Goal: Transaction & Acquisition: Purchase product/service

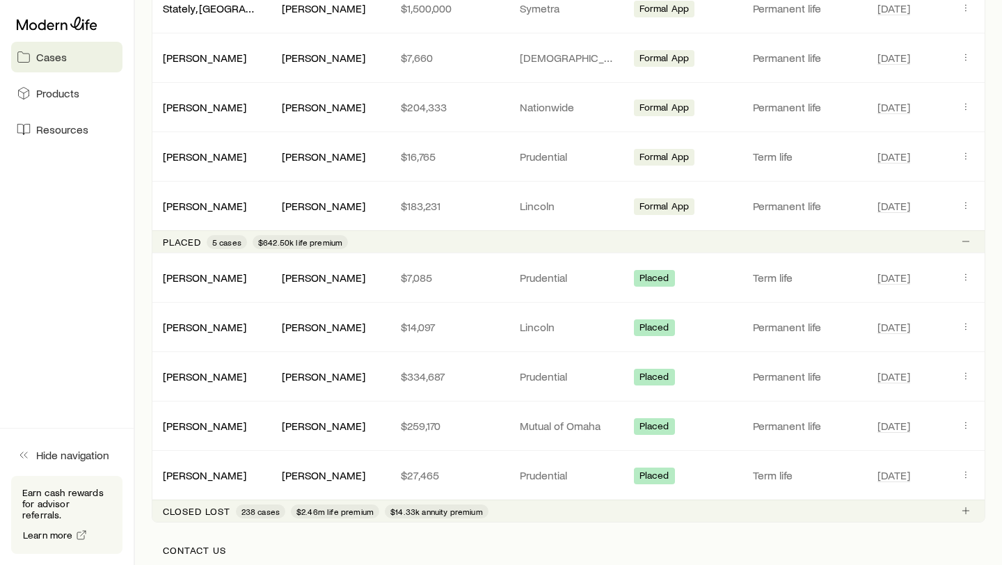
scroll to position [747, 0]
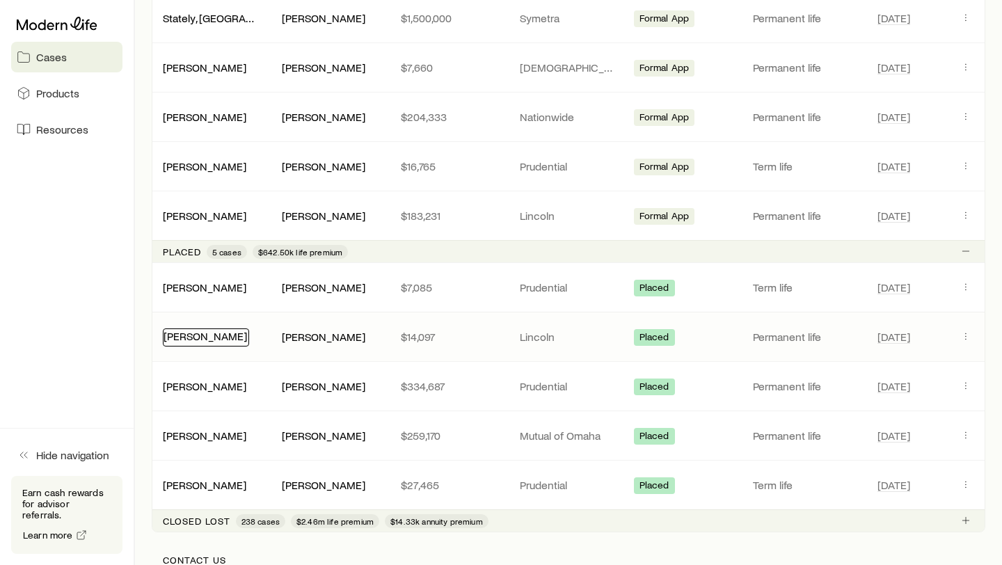
click at [203, 340] on link "[PERSON_NAME]" at bounding box center [206, 335] width 84 height 13
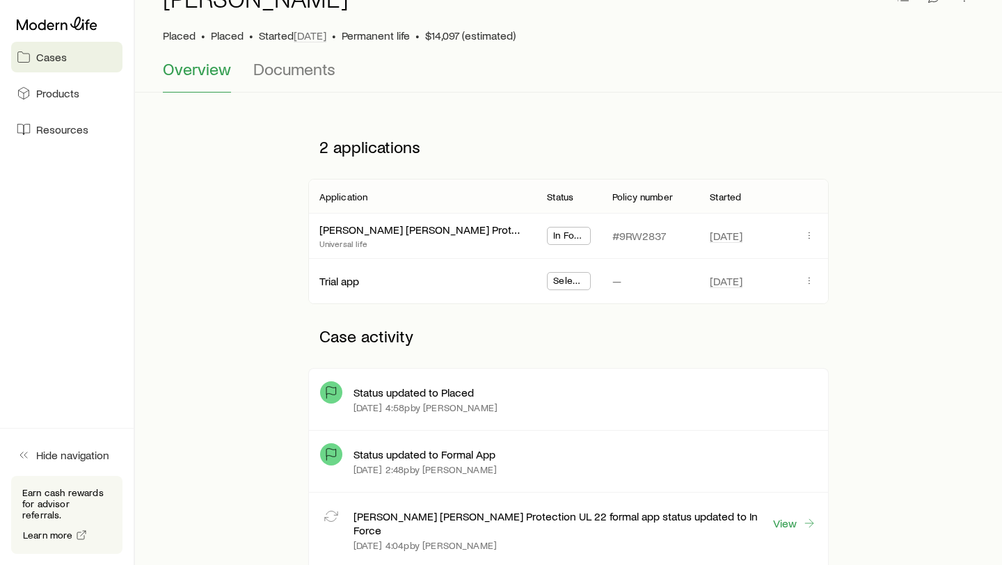
scroll to position [74, 0]
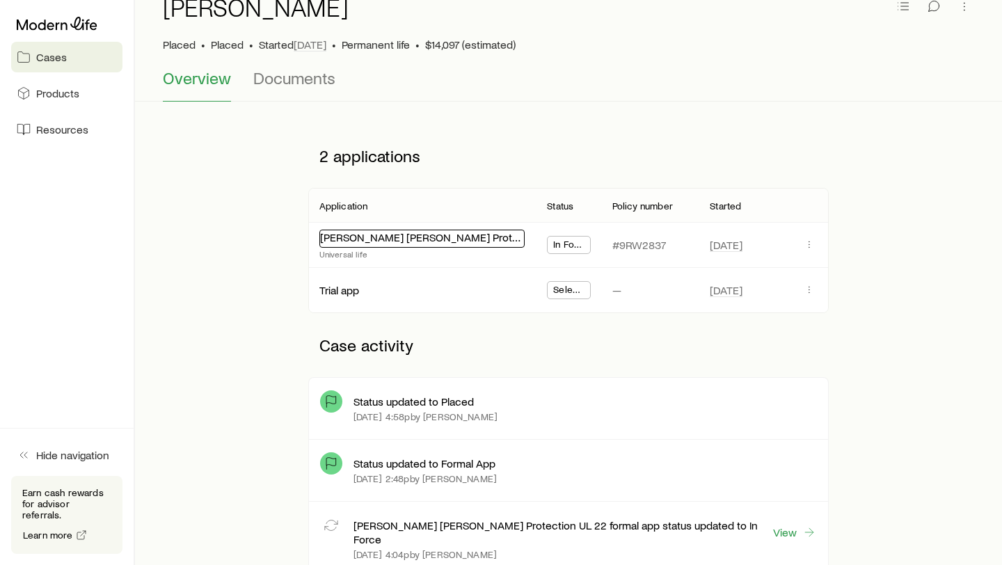
click at [429, 238] on link "[PERSON_NAME] [PERSON_NAME] Protection UL 22" at bounding box center [446, 236] width 253 height 13
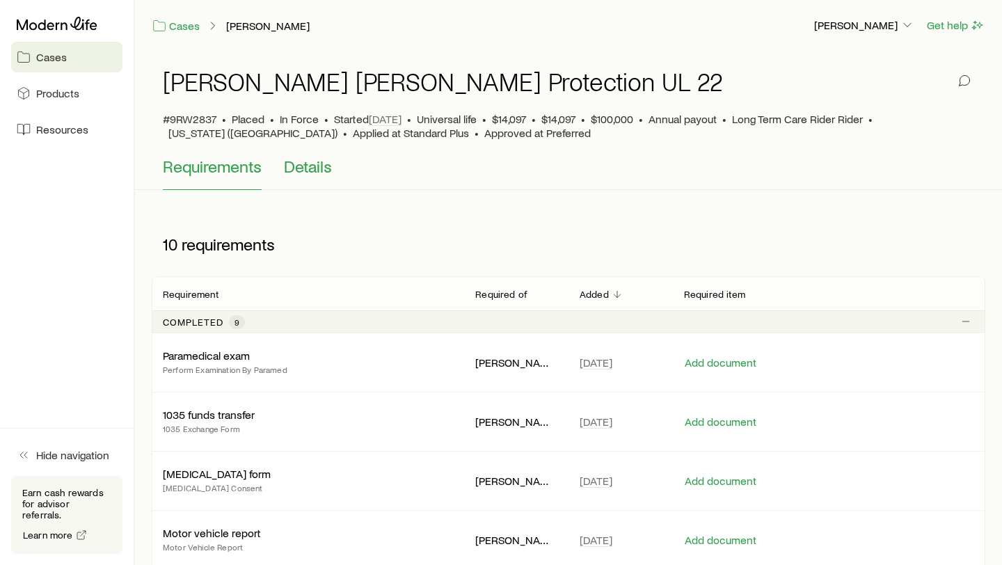
click at [308, 173] on span "Details" at bounding box center [308, 166] width 48 height 19
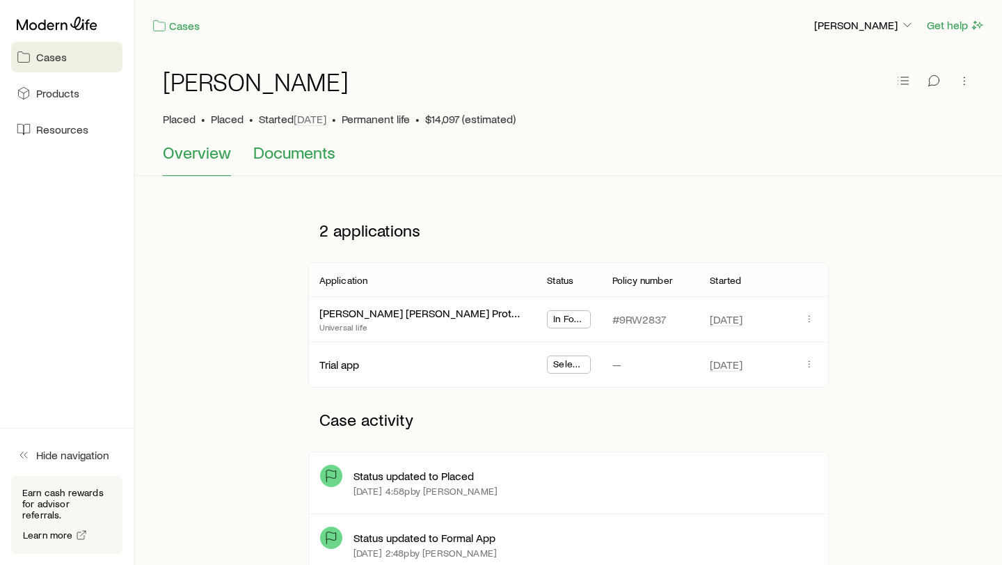
click at [299, 150] on span "Documents" at bounding box center [294, 152] width 82 height 19
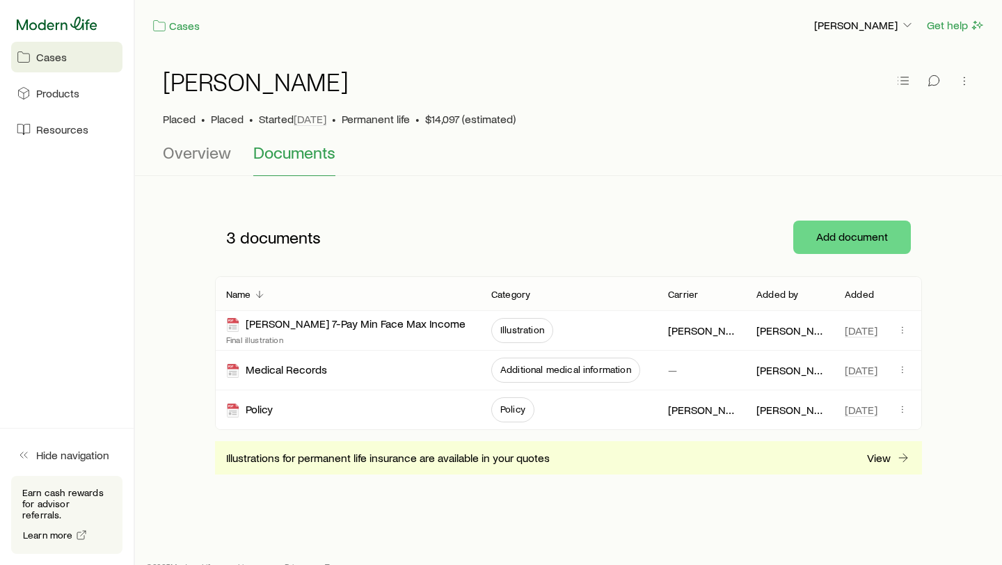
click at [74, 26] on icon at bounding box center [57, 23] width 81 height 13
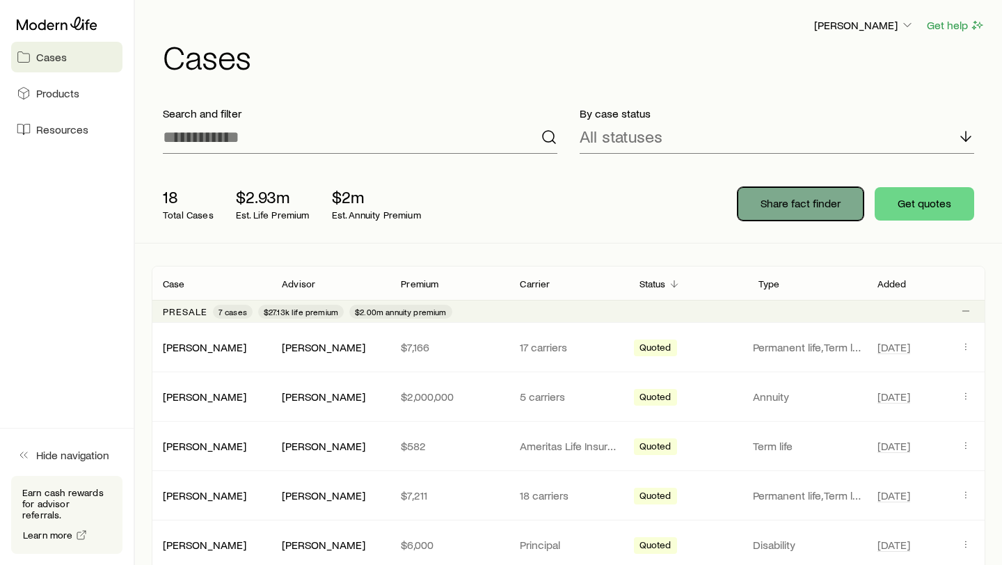
click at [758, 205] on button "Share fact finder" at bounding box center [801, 203] width 126 height 33
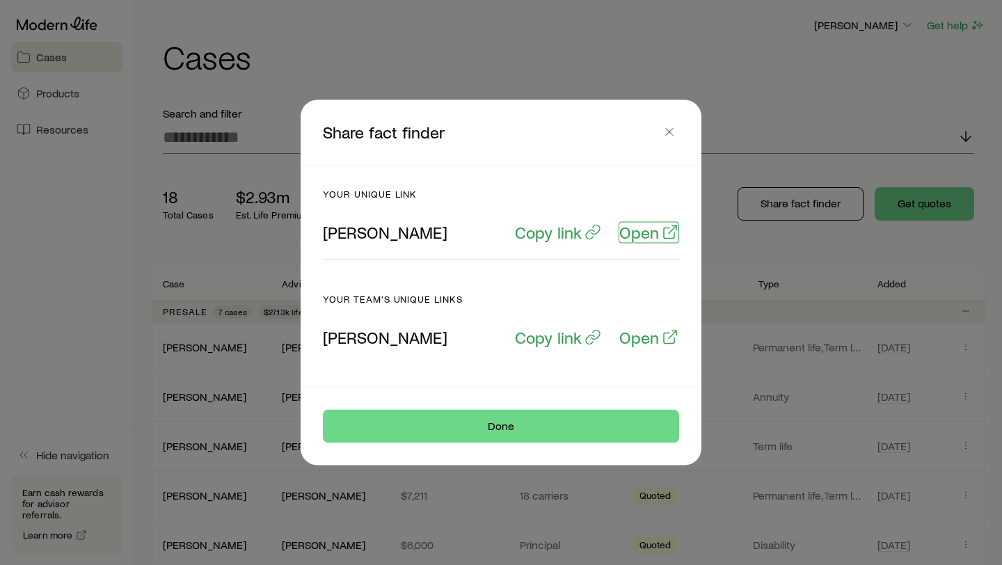
click at [647, 234] on p "Open" at bounding box center [639, 232] width 40 height 19
click at [672, 135] on line "button" at bounding box center [669, 132] width 7 height 7
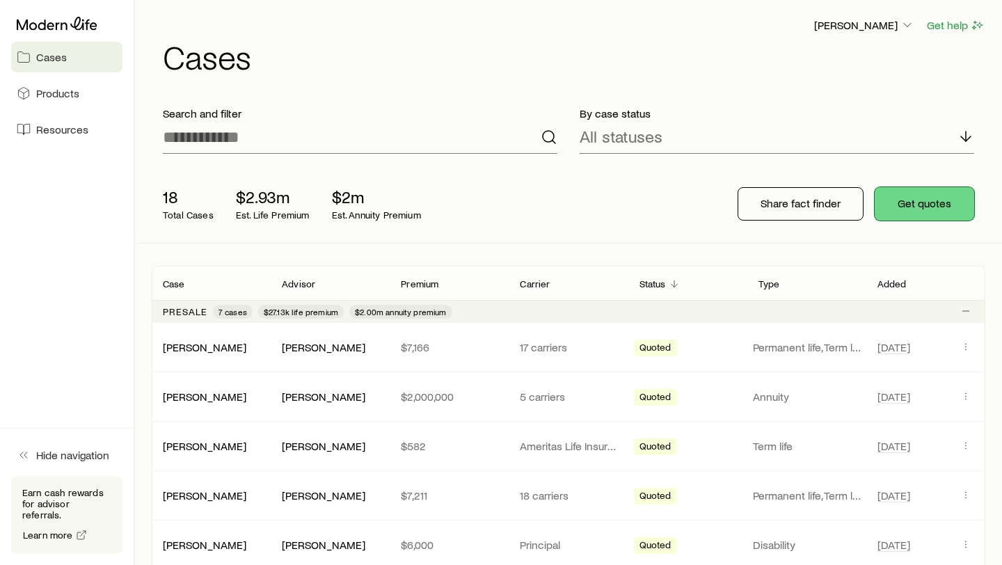
click at [914, 200] on button "Get quotes" at bounding box center [925, 203] width 100 height 33
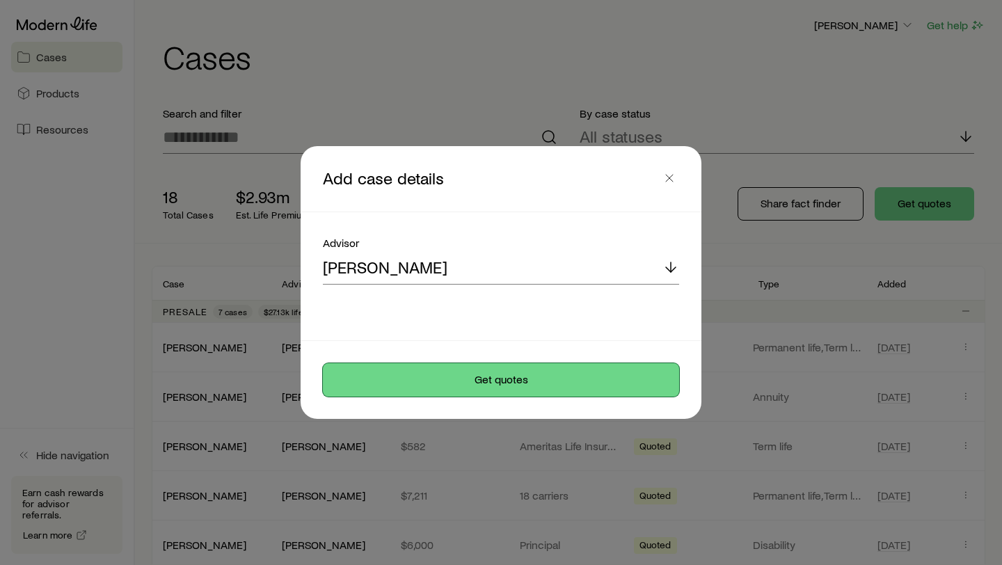
click at [535, 374] on button "Get quotes" at bounding box center [501, 379] width 356 height 33
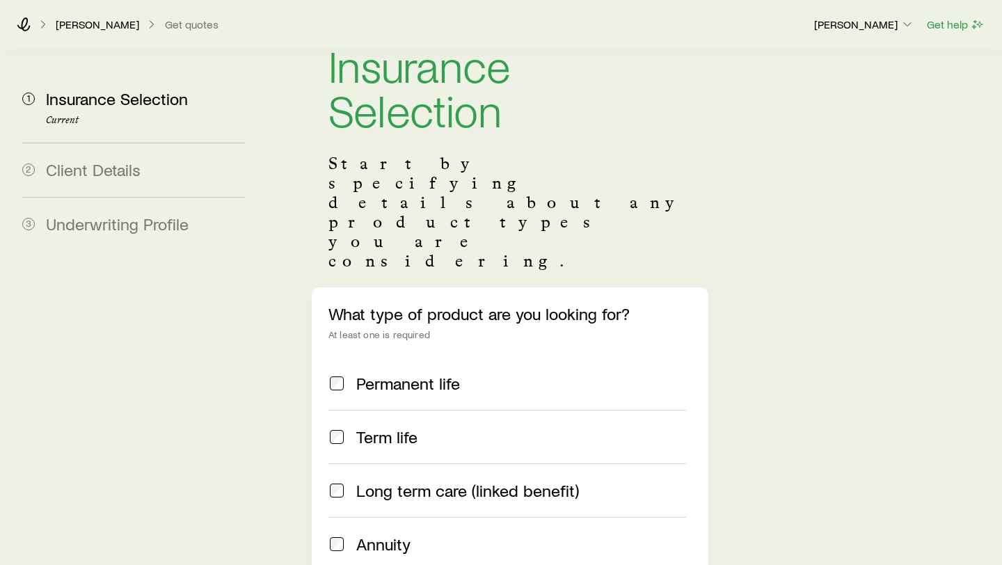
scroll to position [51, 0]
click at [396, 374] on span "Permanent life" at bounding box center [408, 383] width 104 height 19
click at [378, 428] on span "Term life" at bounding box center [386, 437] width 61 height 19
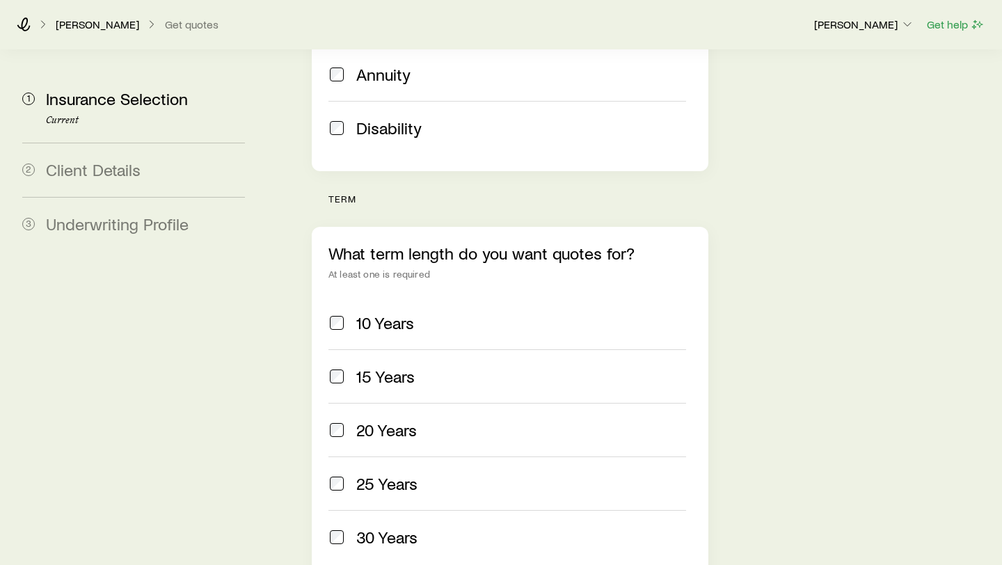
scroll to position [534, 0]
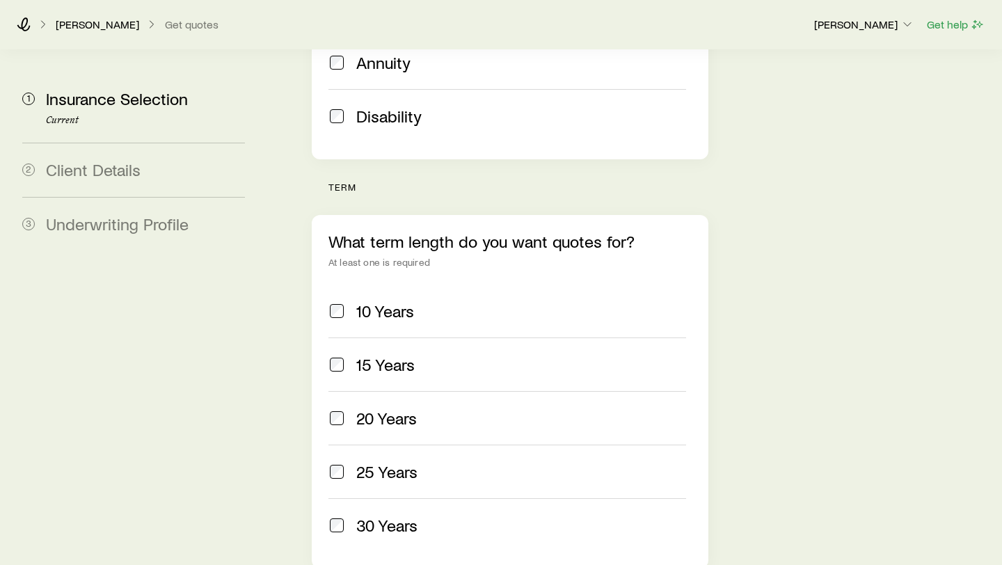
click at [381, 409] on span "20 Years" at bounding box center [386, 418] width 61 height 19
click at [367, 470] on span "30 Years" at bounding box center [386, 525] width 61 height 19
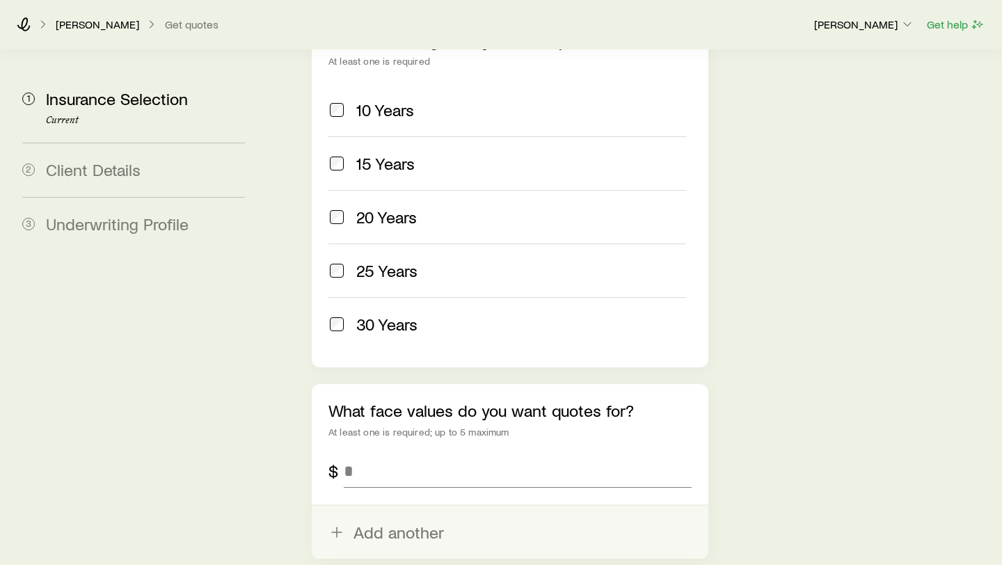
scroll to position [736, 0]
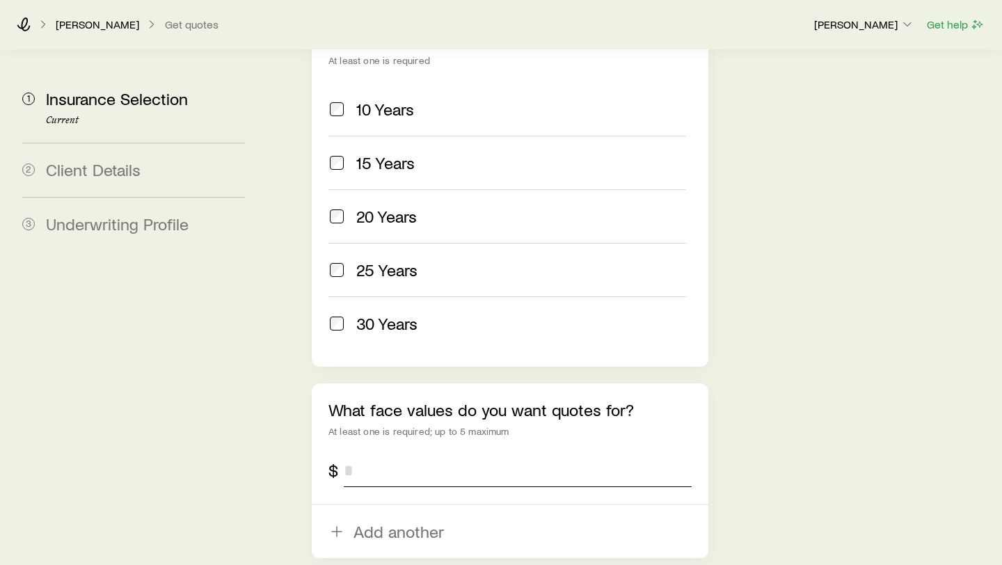
click at [379, 454] on input "tel" at bounding box center [518, 470] width 348 height 33
type input "*********"
type input "*"
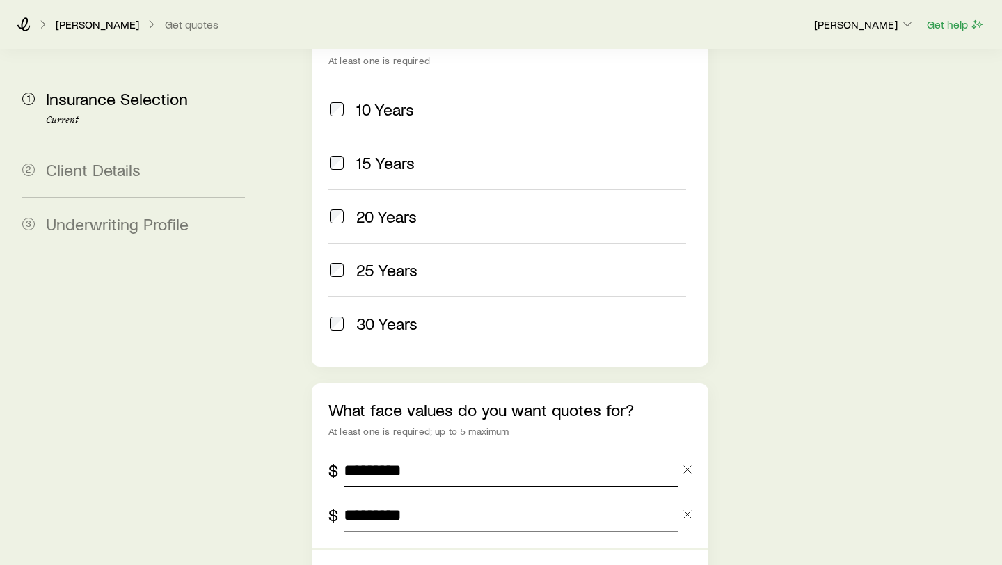
type input "*********"
type input "*"
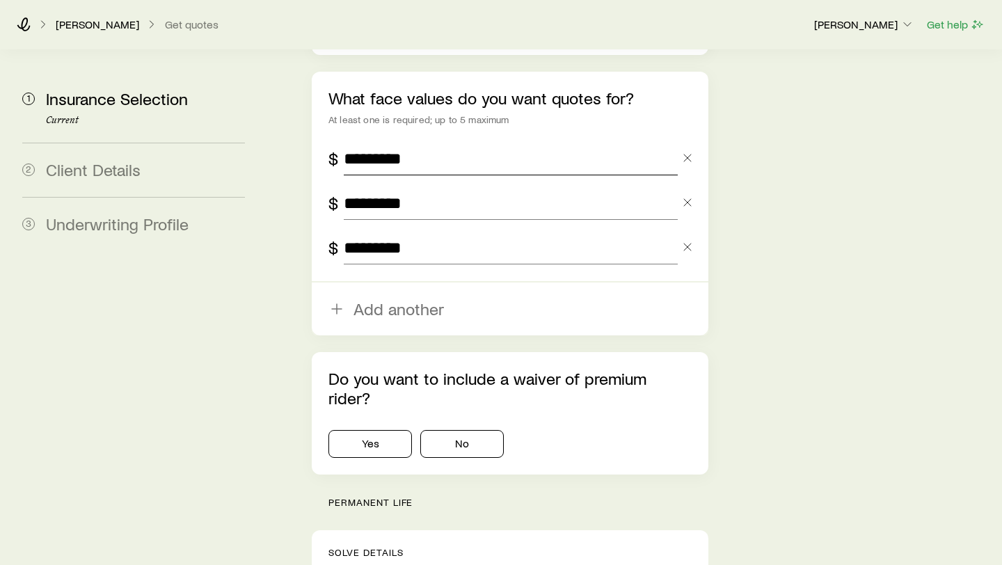
scroll to position [1063, 0]
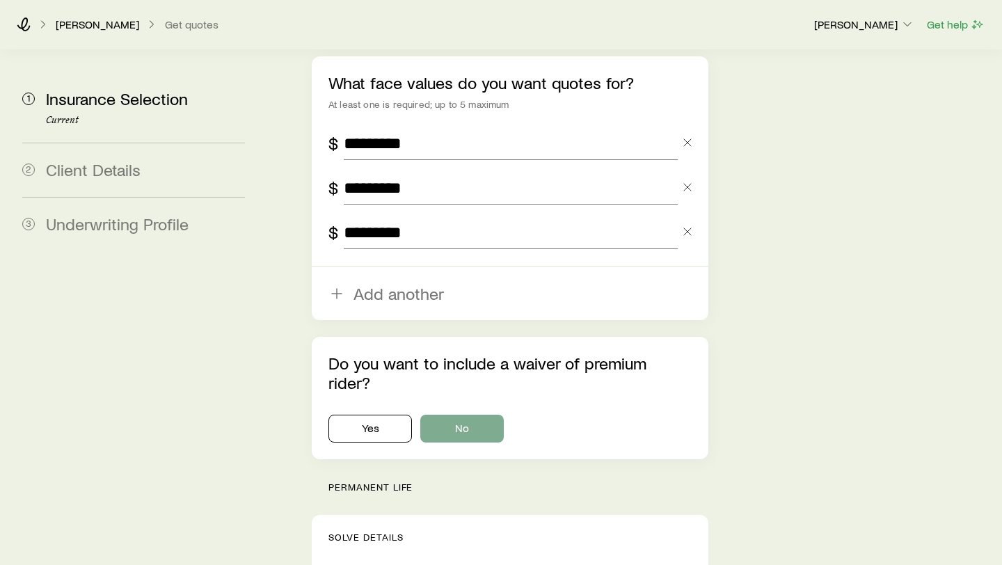
type input "*********"
click at [450, 415] on button "No" at bounding box center [462, 429] width 84 height 28
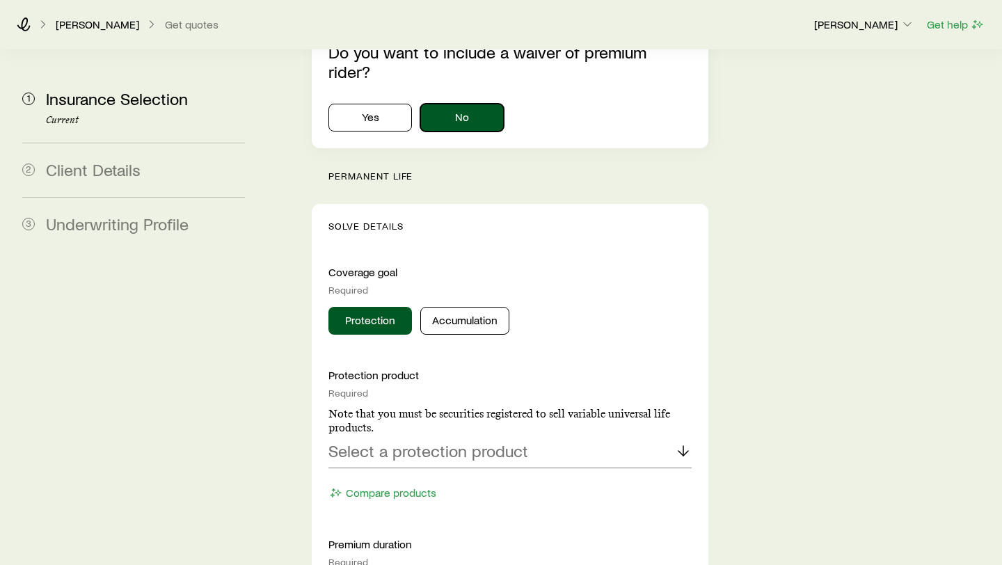
scroll to position [1375, 0]
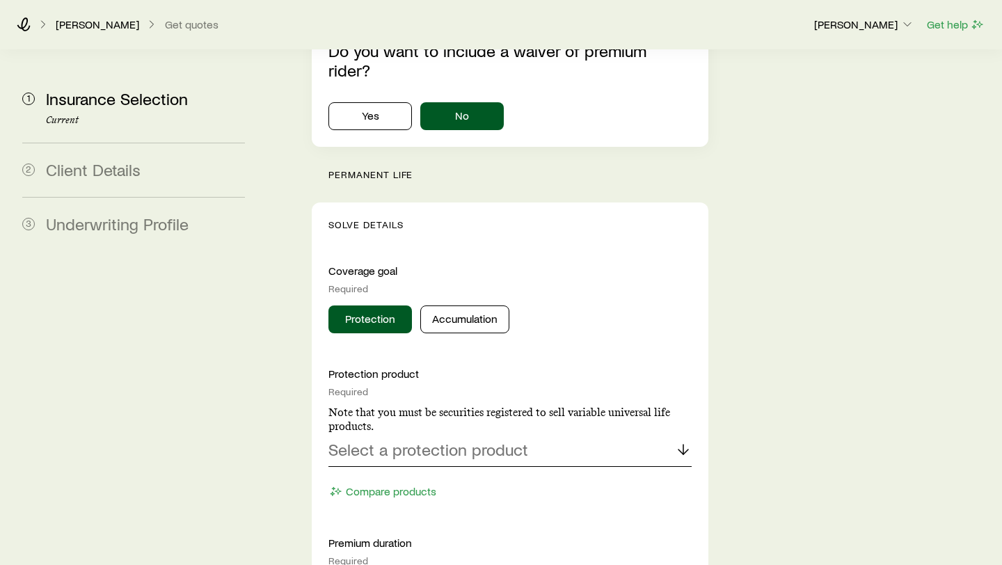
click at [594, 434] on div "Select a protection product" at bounding box center [509, 450] width 363 height 33
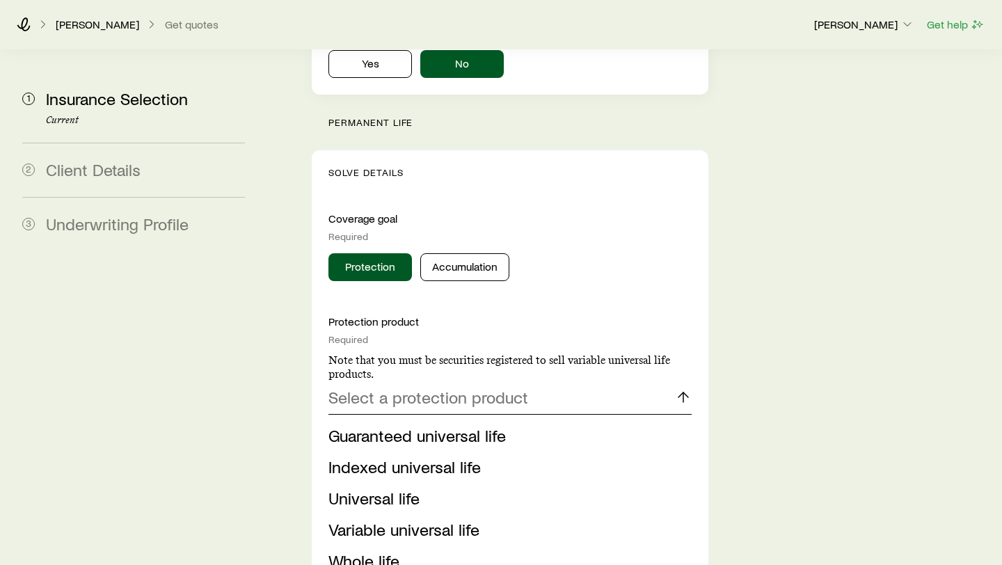
scroll to position [1428, 0]
click at [427, 456] on span "Indexed universal life" at bounding box center [404, 466] width 152 height 20
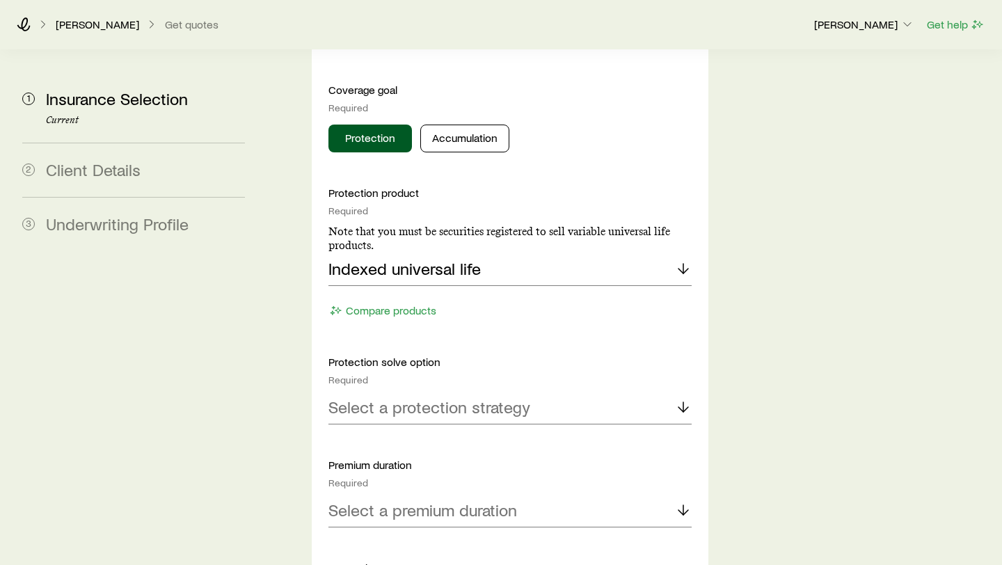
scroll to position [1559, 0]
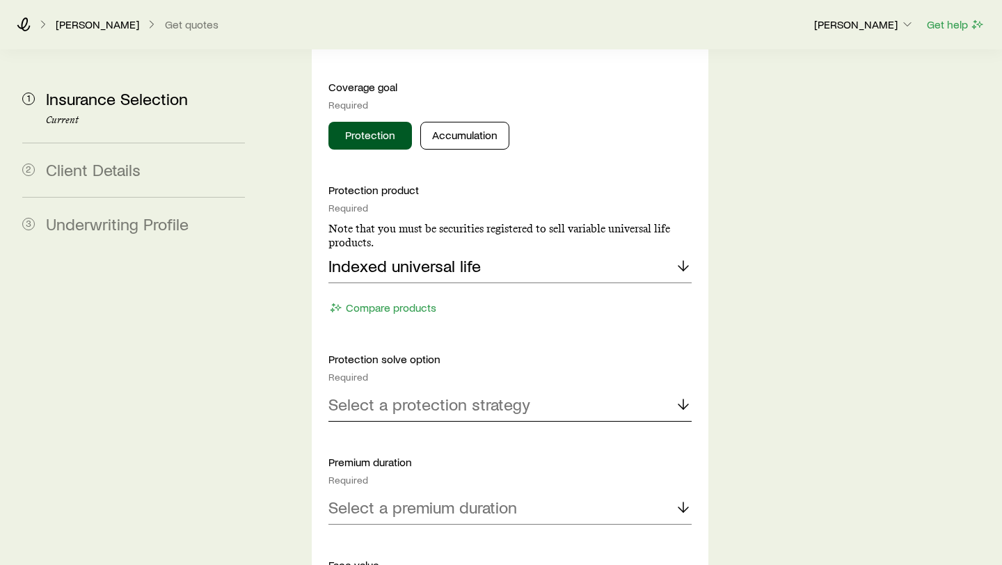
click at [475, 395] on p "Select a protection strategy" at bounding box center [429, 404] width 202 height 19
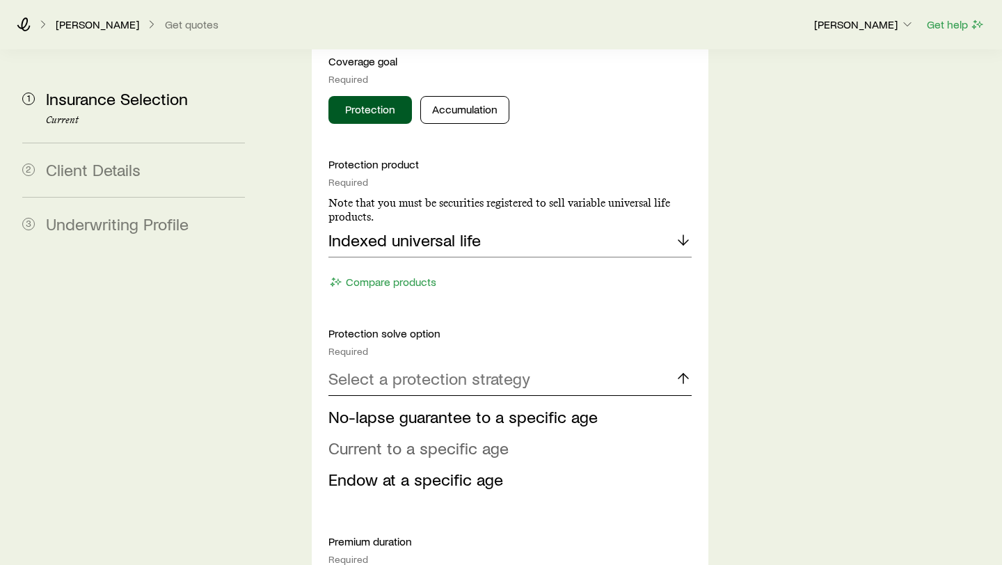
scroll to position [1585, 0]
click at [463, 437] on span "Current to a specific age" at bounding box center [418, 447] width 180 height 20
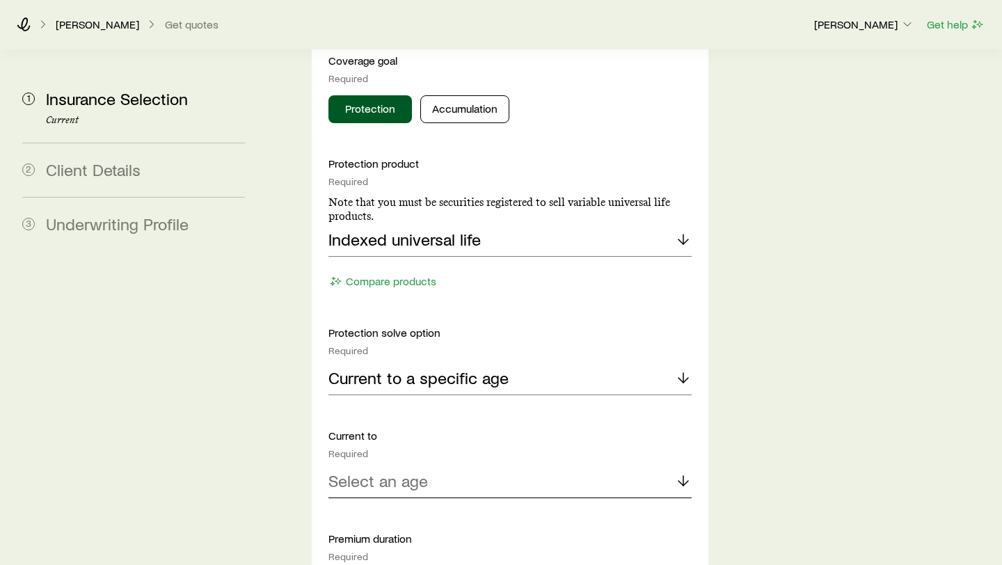
click at [452, 465] on div "Select an age" at bounding box center [509, 481] width 363 height 33
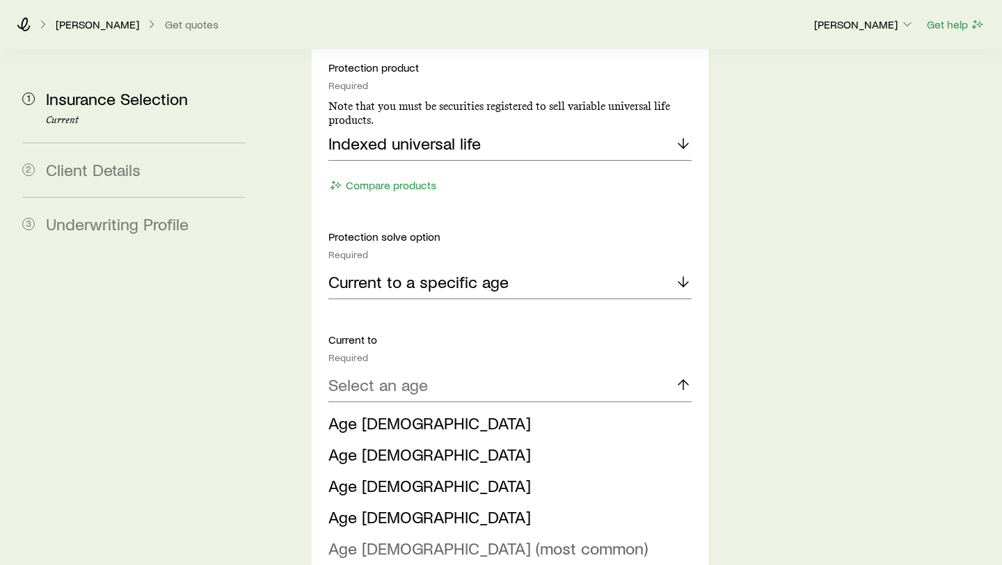
click at [438, 470] on span "Age [DEMOGRAPHIC_DATA] (most common)" at bounding box center [487, 548] width 319 height 20
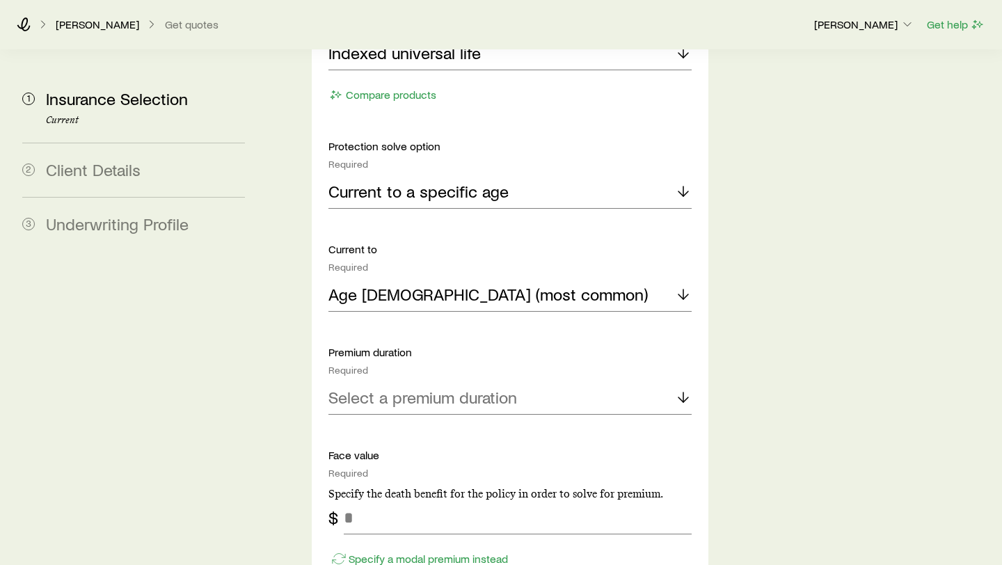
scroll to position [1799, 0]
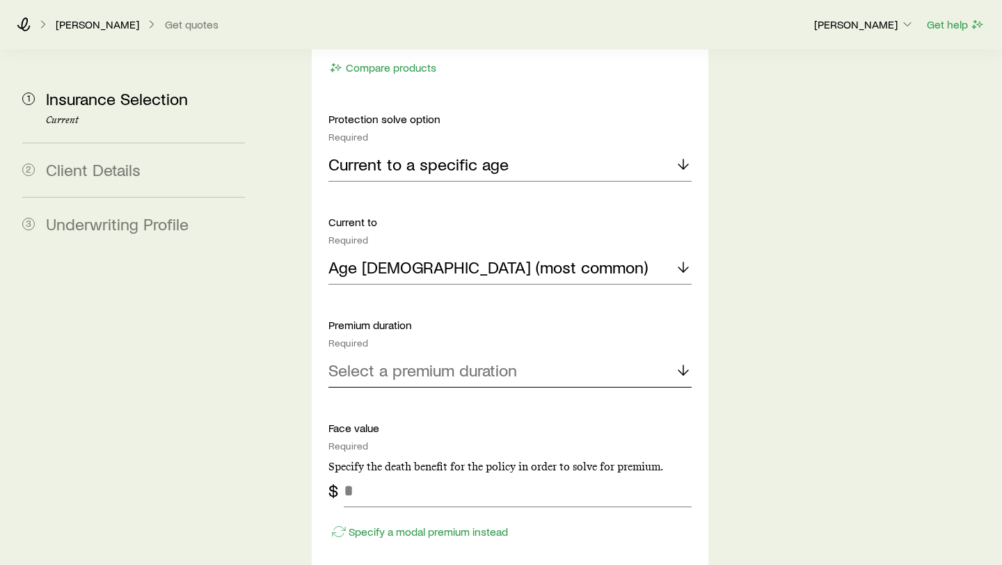
click at [475, 360] on p "Select a premium duration" at bounding box center [422, 369] width 189 height 19
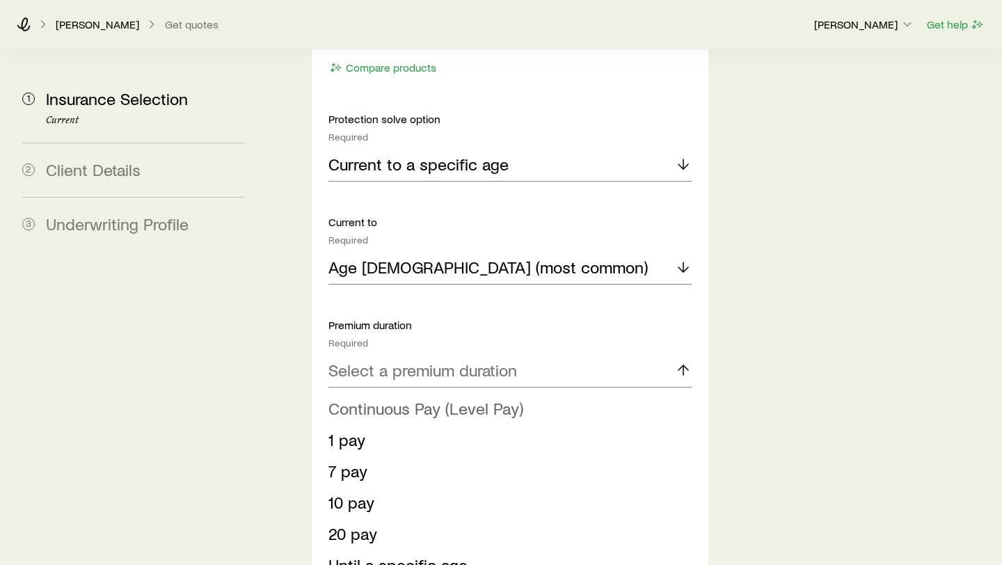
click at [449, 398] on span "Continuous Pay (Level Pay)" at bounding box center [425, 408] width 195 height 20
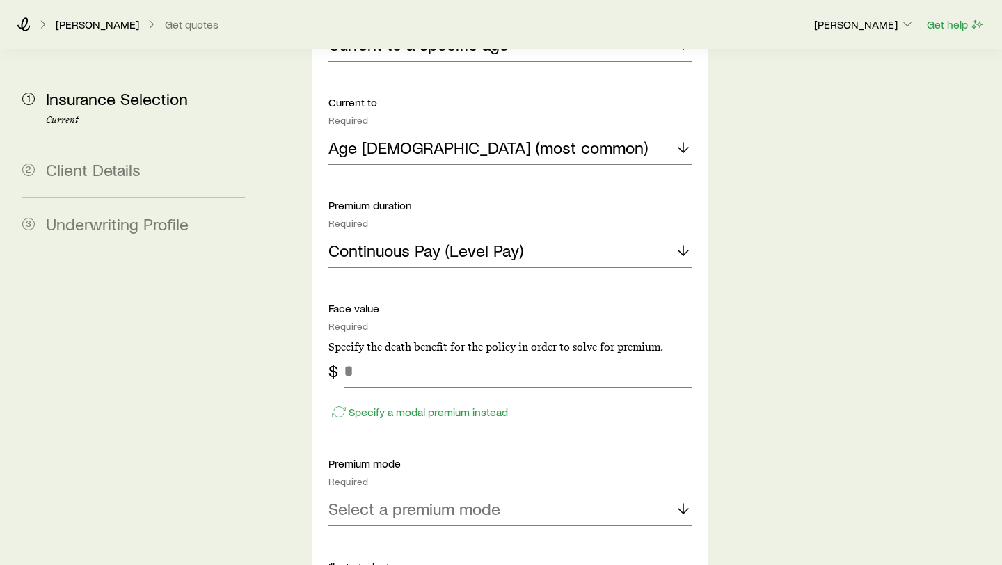
scroll to position [1917, 0]
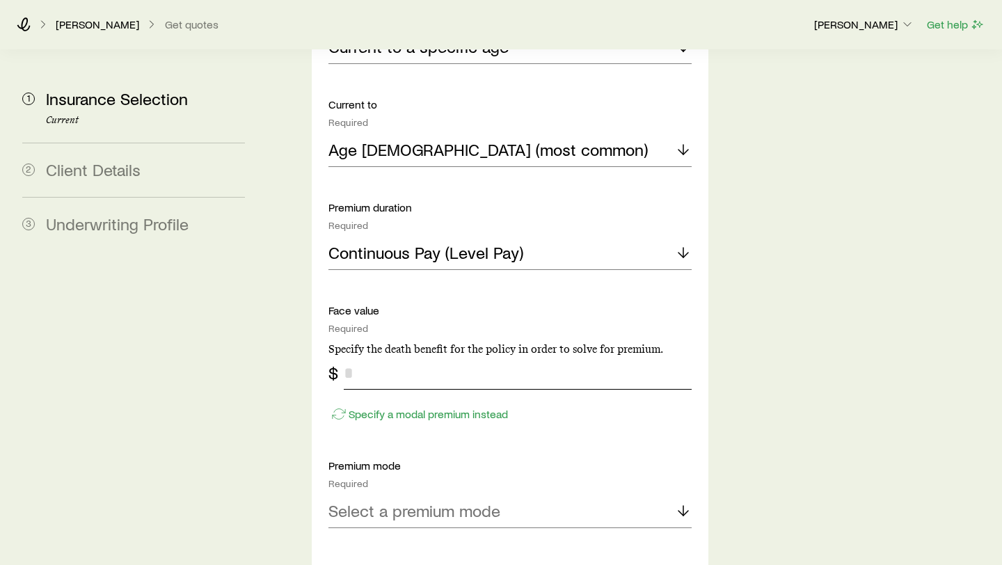
click at [466, 356] on input "tel" at bounding box center [518, 372] width 348 height 33
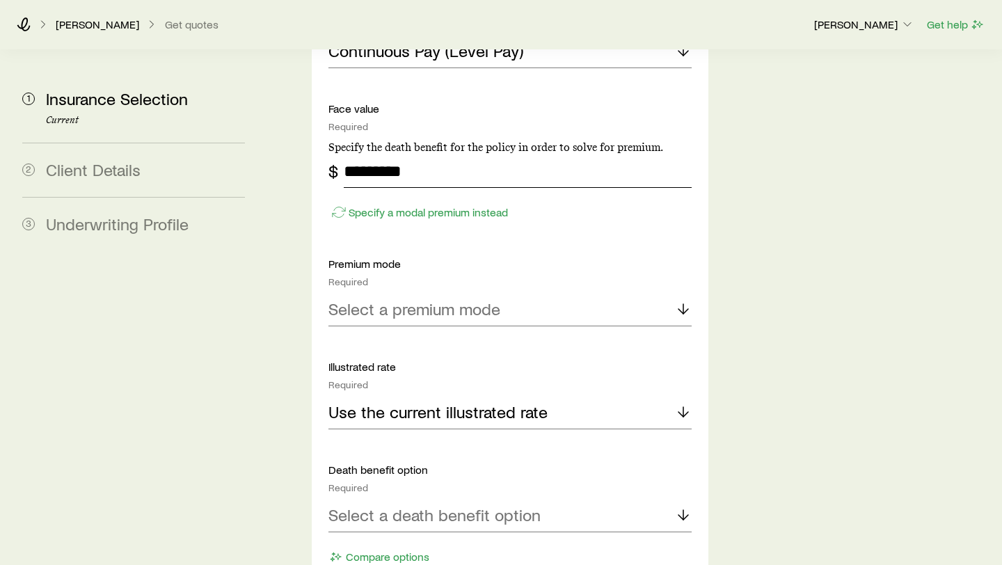
scroll to position [2128, 0]
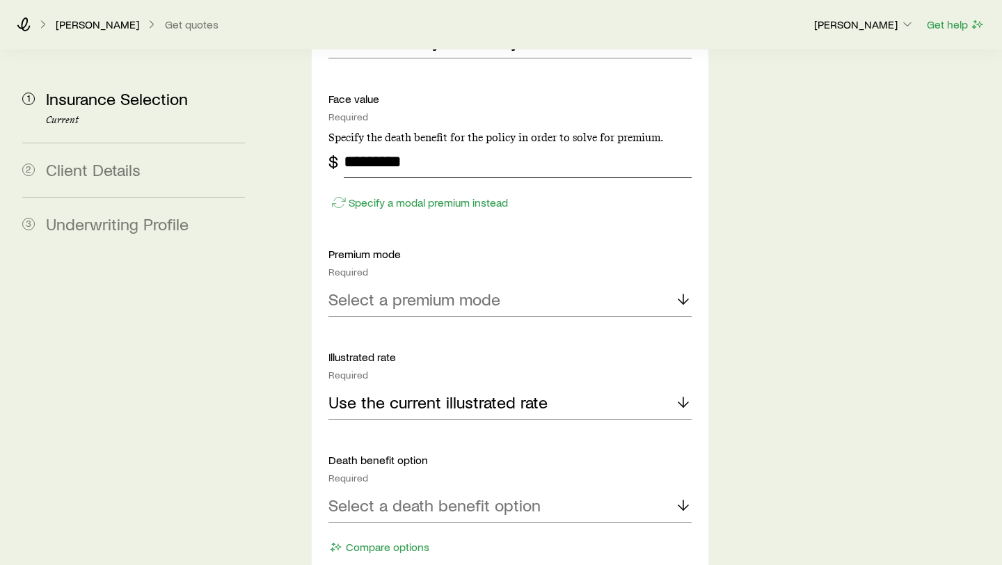
type input "*********"
click at [469, 290] on p "Select a premium mode" at bounding box center [414, 299] width 172 height 19
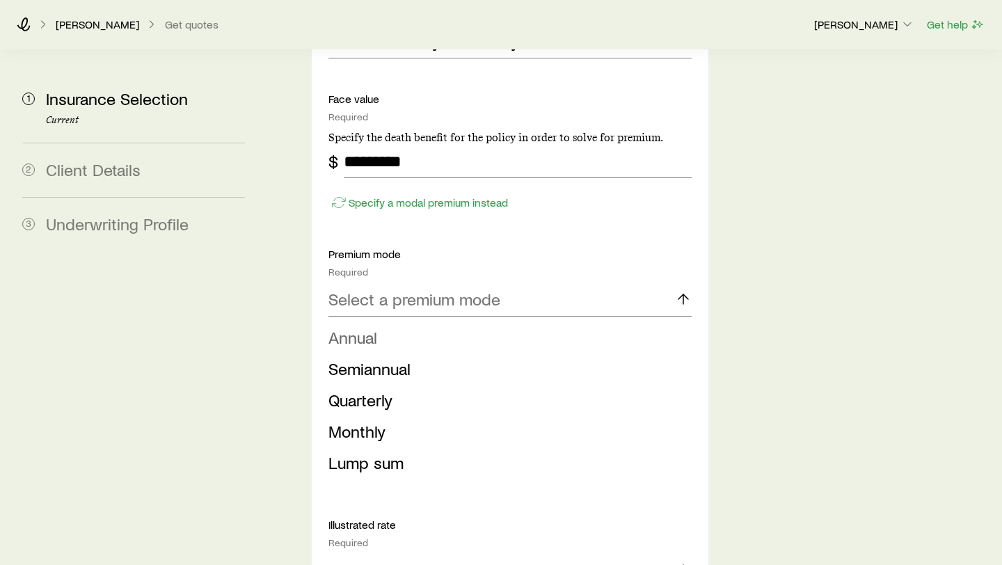
click at [422, 322] on li "Annual" at bounding box center [505, 337] width 355 height 31
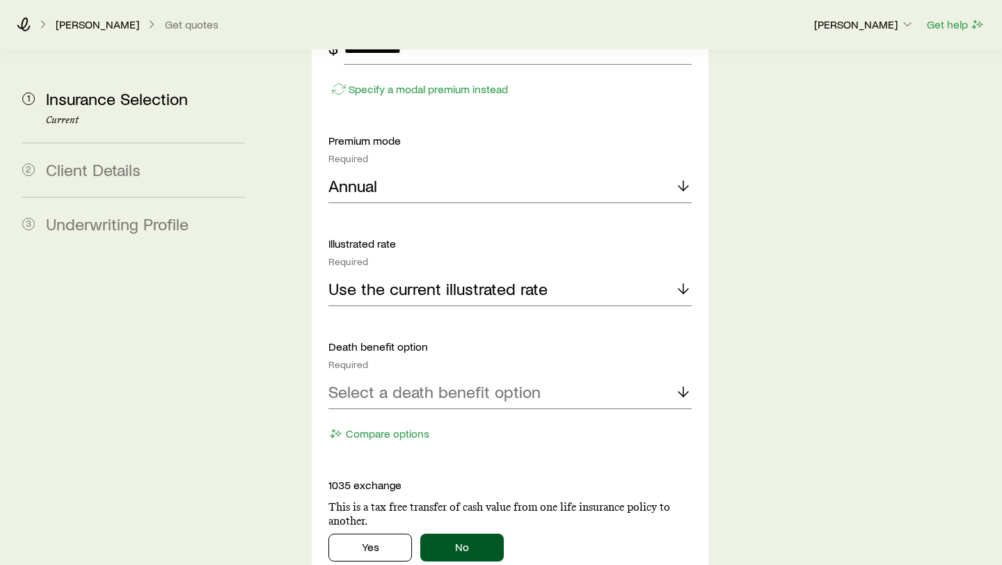
scroll to position [2246, 0]
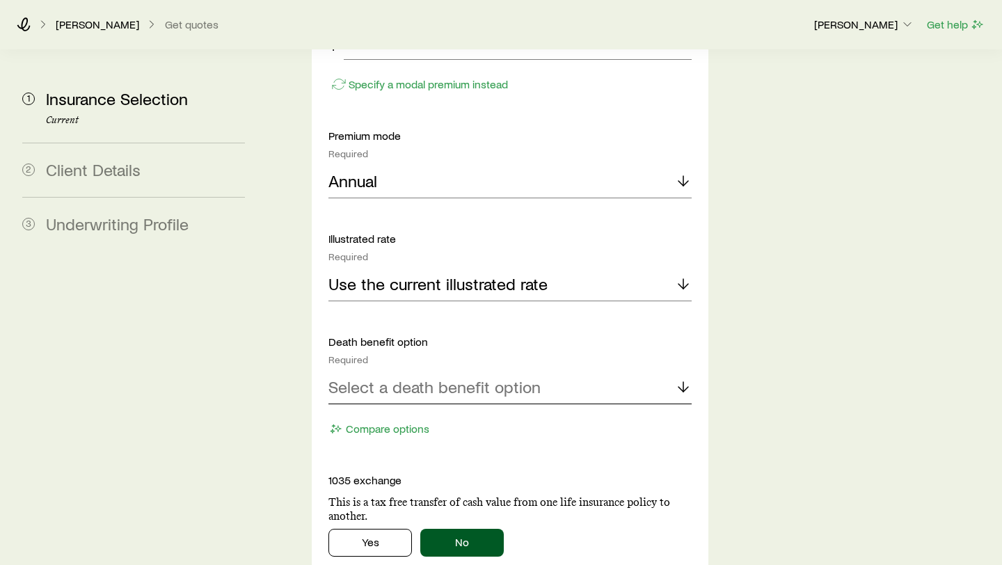
click at [423, 377] on p "Select a death benefit option" at bounding box center [434, 386] width 212 height 19
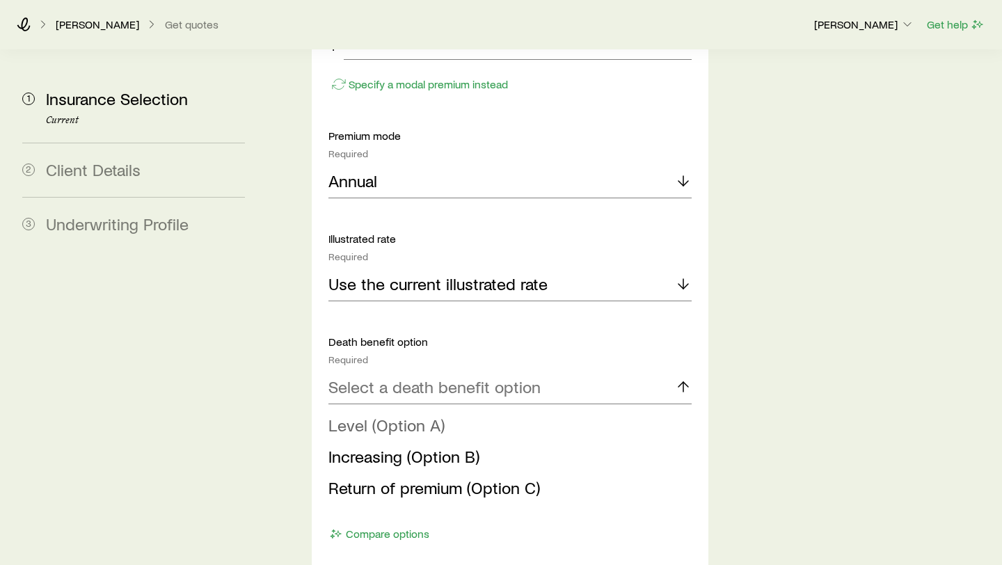
click at [412, 415] on span "Level (Option A)" at bounding box center [386, 425] width 116 height 20
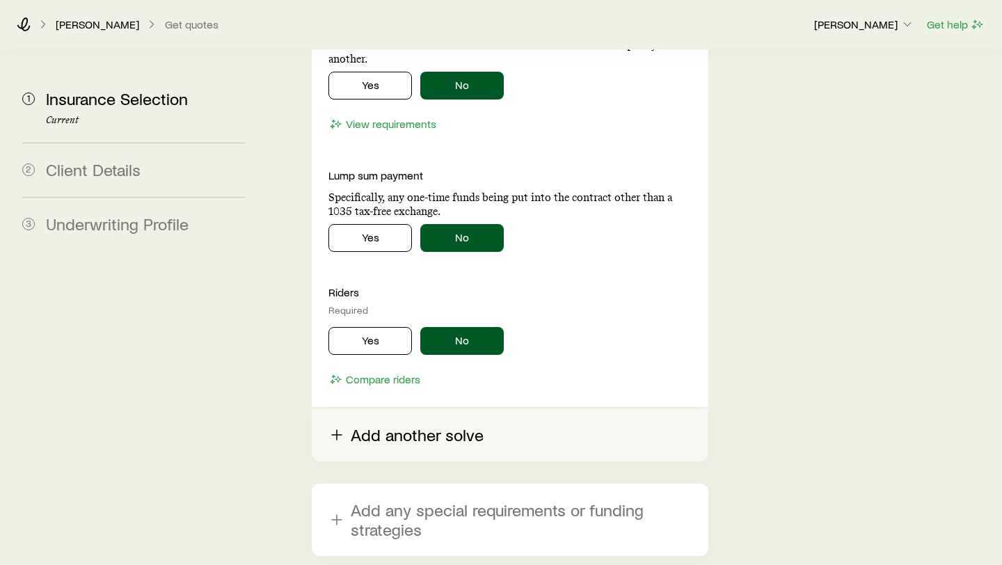
scroll to position [2745, 0]
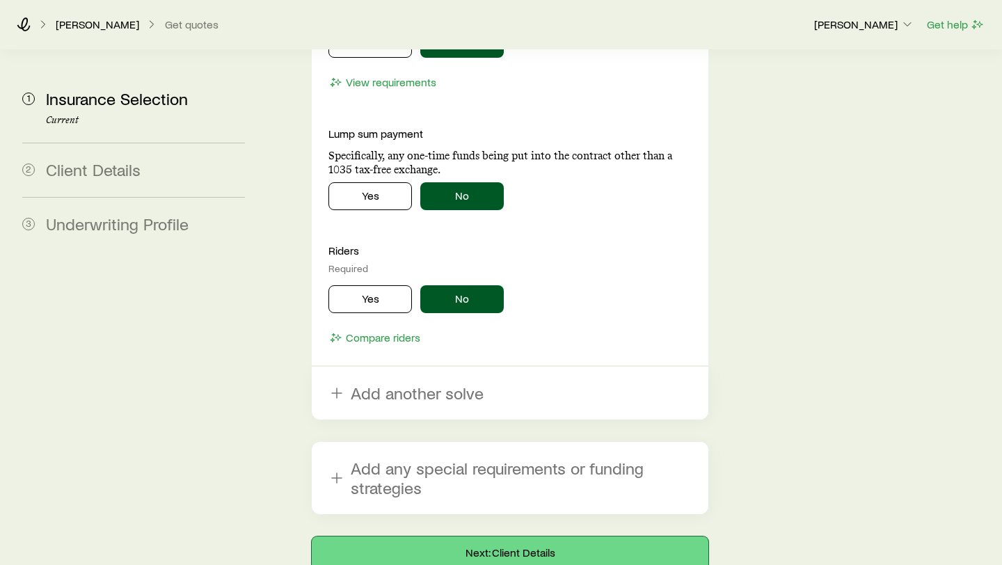
click at [559, 470] on button "Next: Client Details" at bounding box center [510, 553] width 397 height 33
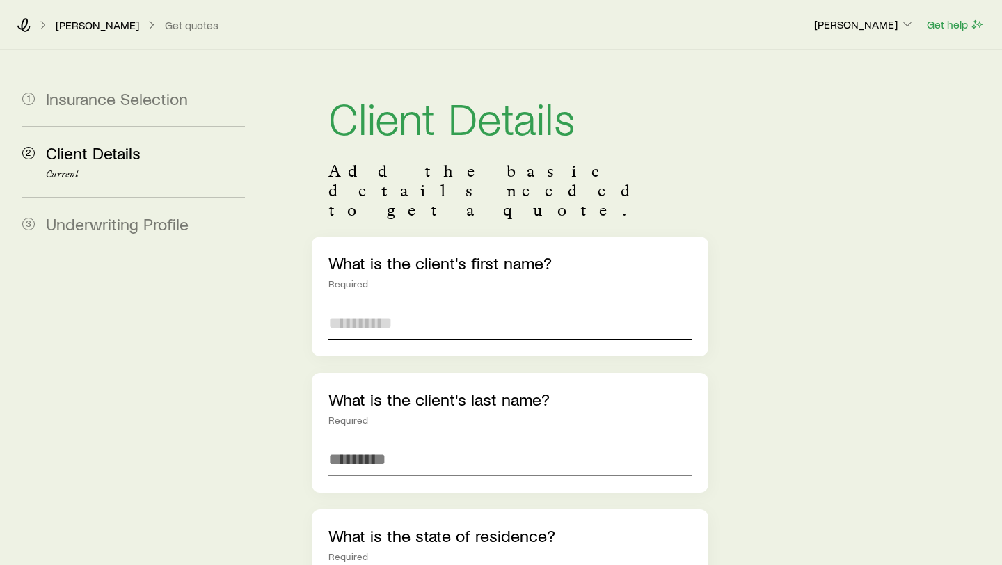
click at [366, 306] on input "text" at bounding box center [509, 322] width 363 height 33
type input "****"
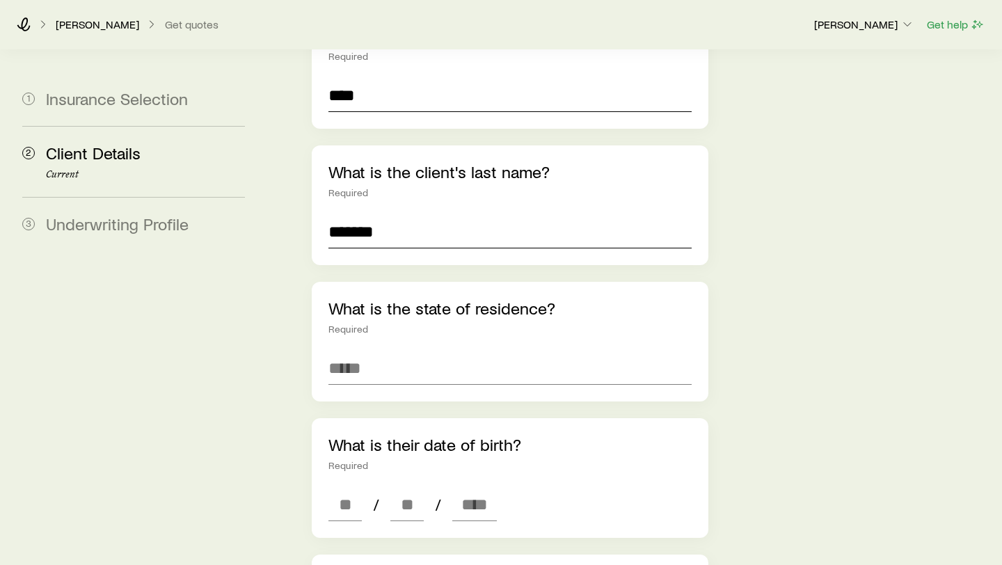
scroll to position [243, 0]
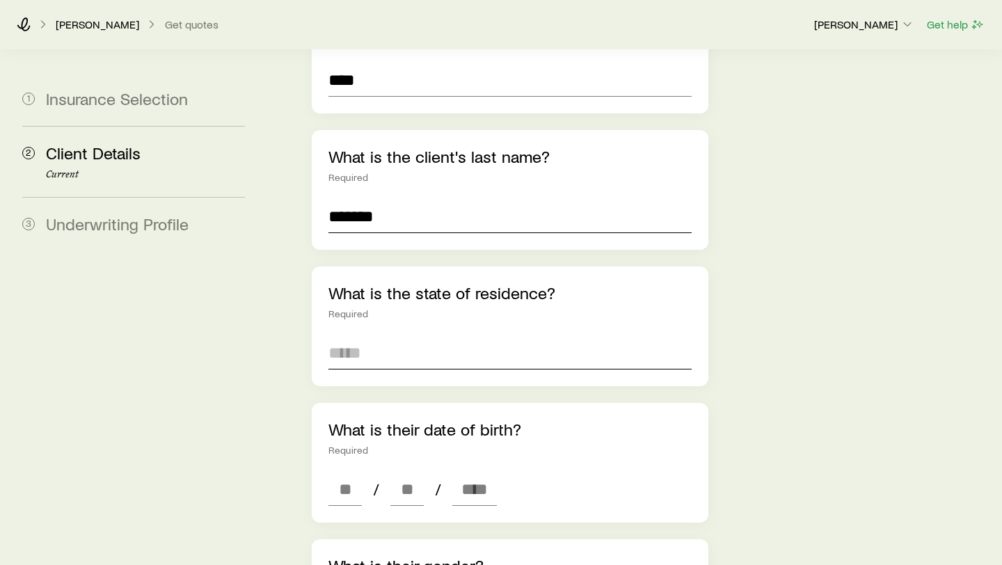
type input "*******"
click at [354, 336] on input at bounding box center [509, 352] width 363 height 33
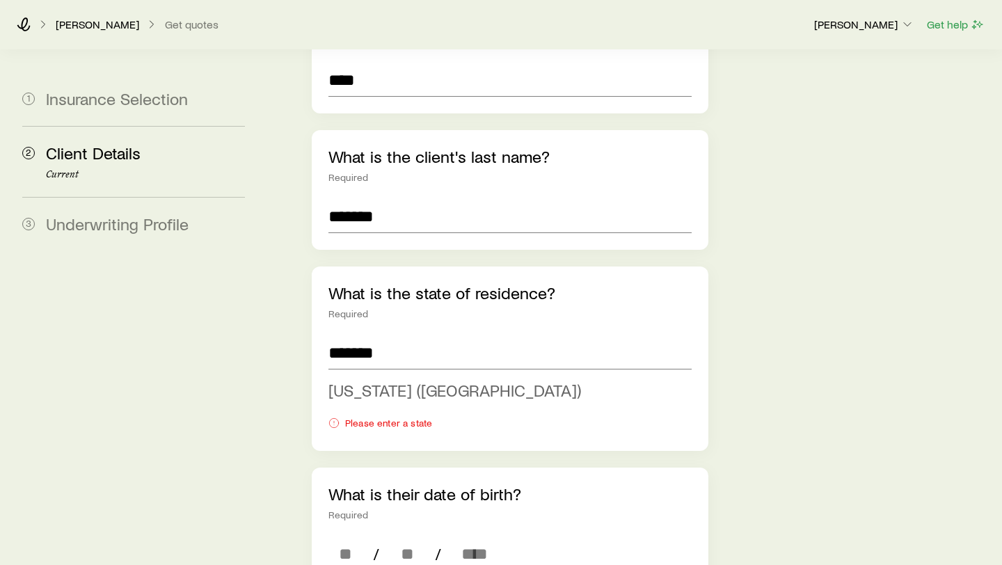
click at [362, 380] on span "[US_STATE] ([GEOGRAPHIC_DATA])" at bounding box center [454, 390] width 253 height 20
type input "**********"
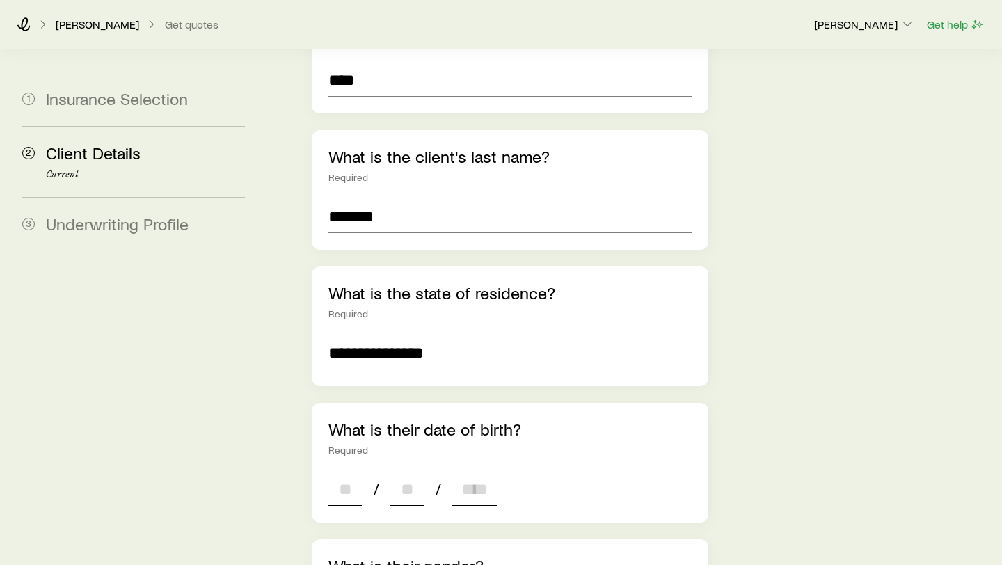
click at [345, 470] on input at bounding box center [344, 489] width 33 height 33
type input "*"
click at [409, 470] on input at bounding box center [406, 489] width 33 height 33
type input "*"
click at [468, 470] on input at bounding box center [474, 489] width 45 height 33
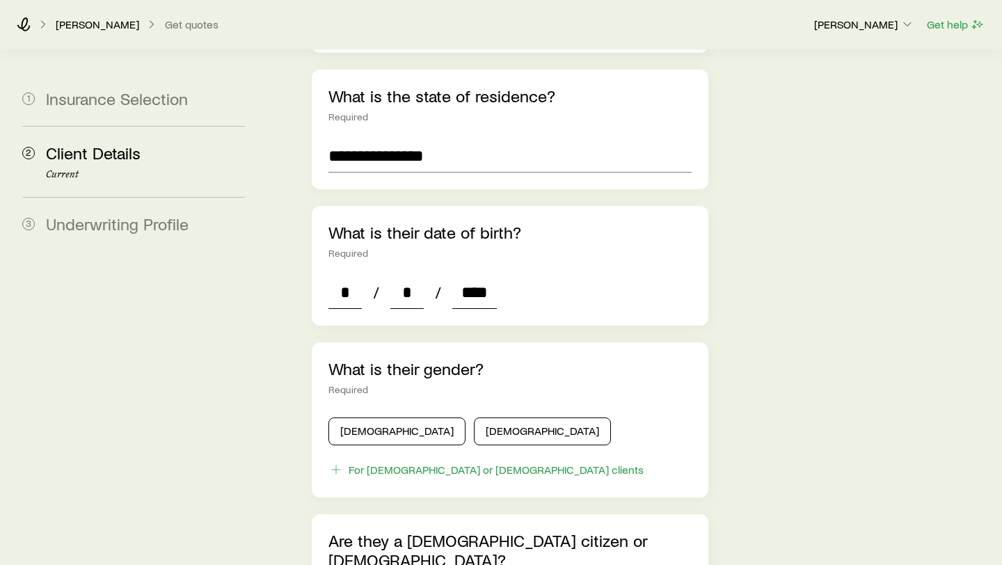
scroll to position [463, 0]
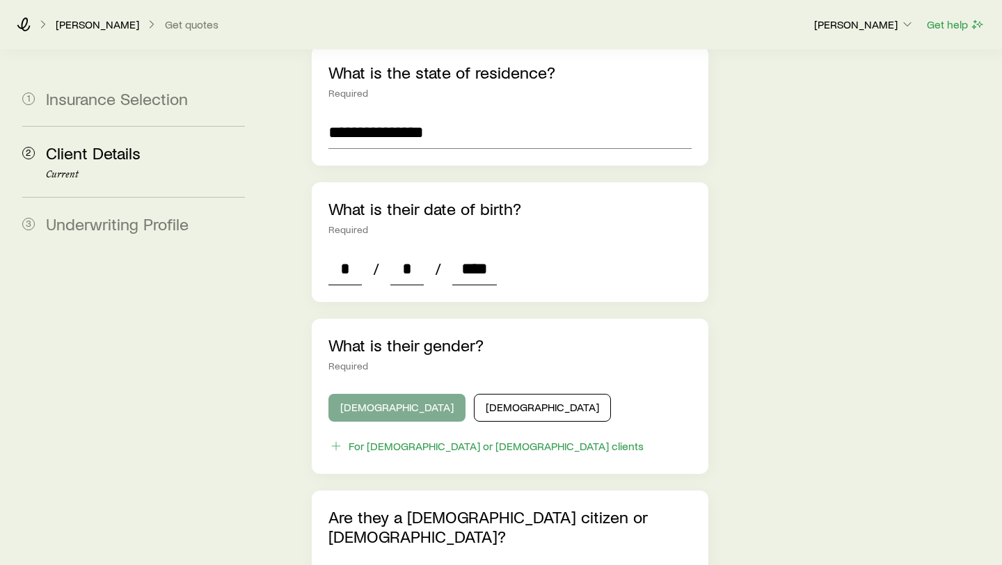
type input "****"
click at [383, 394] on button "[DEMOGRAPHIC_DATA]" at bounding box center [396, 408] width 137 height 28
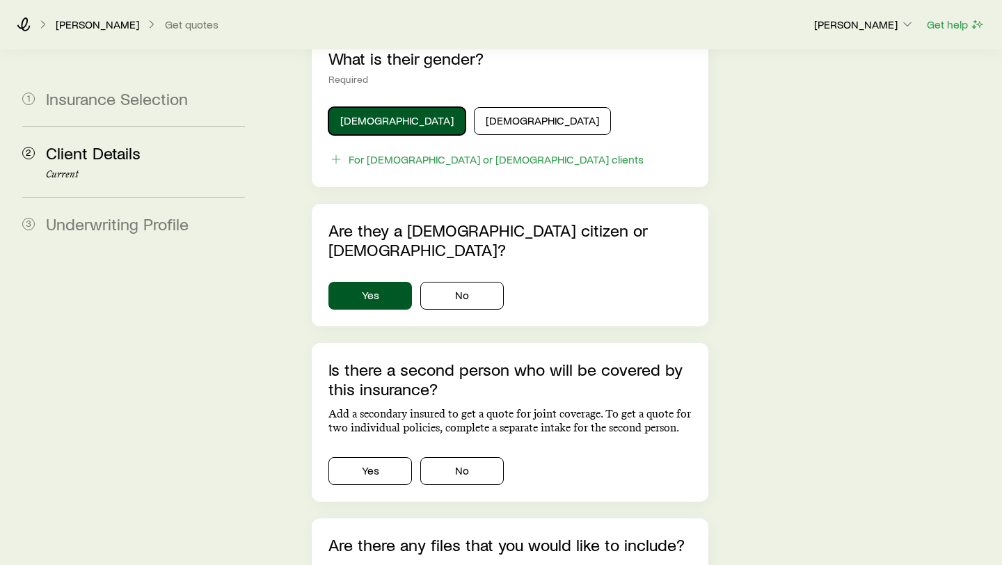
scroll to position [756, 0]
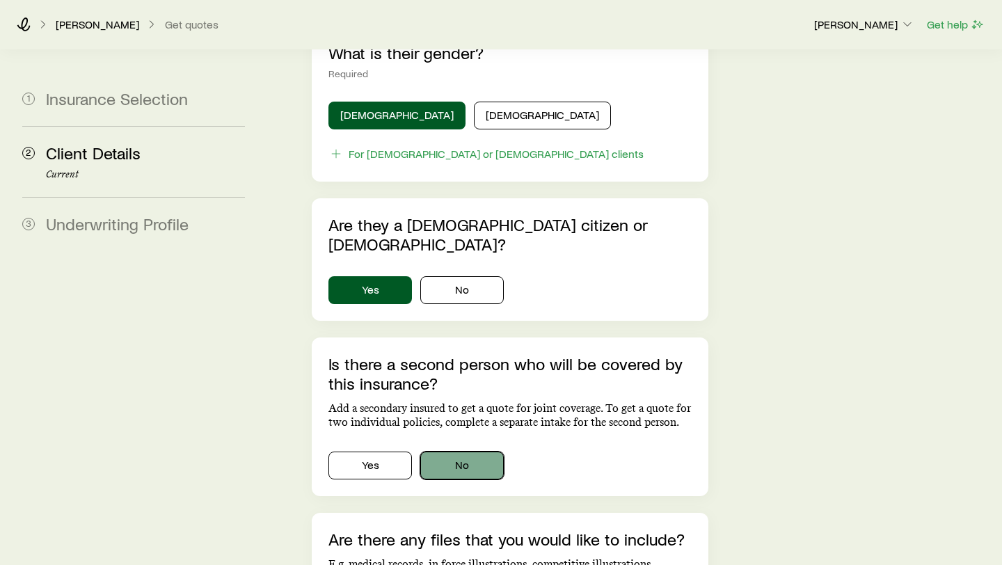
click at [475, 452] on button "No" at bounding box center [462, 466] width 84 height 28
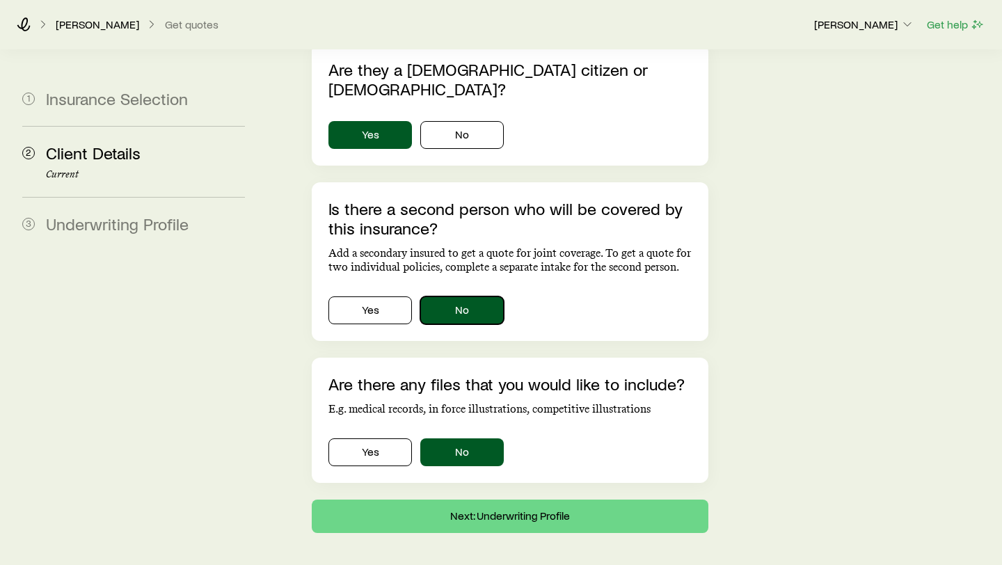
scroll to position [912, 0]
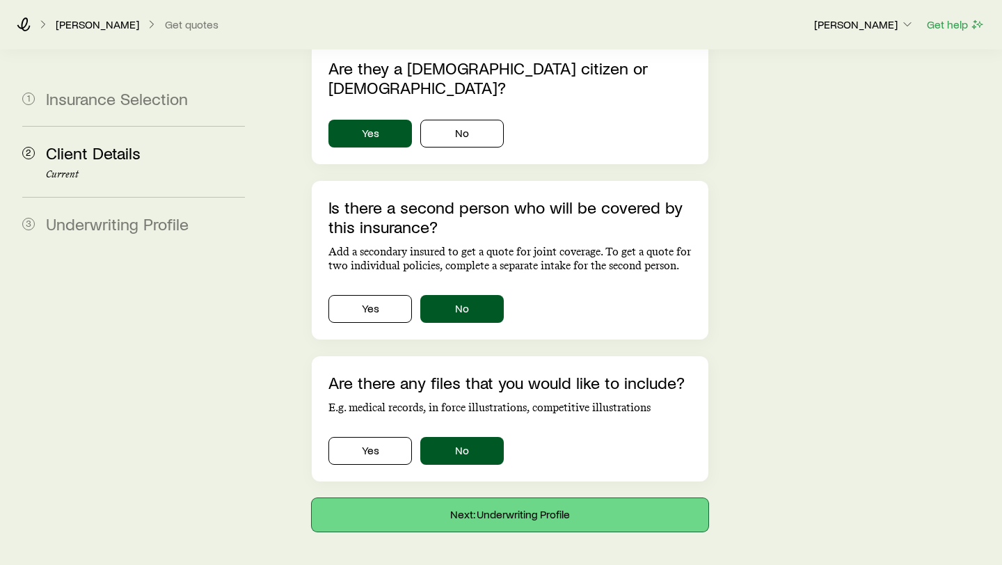
click at [500, 470] on button "Next: Underwriting Profile" at bounding box center [510, 514] width 397 height 33
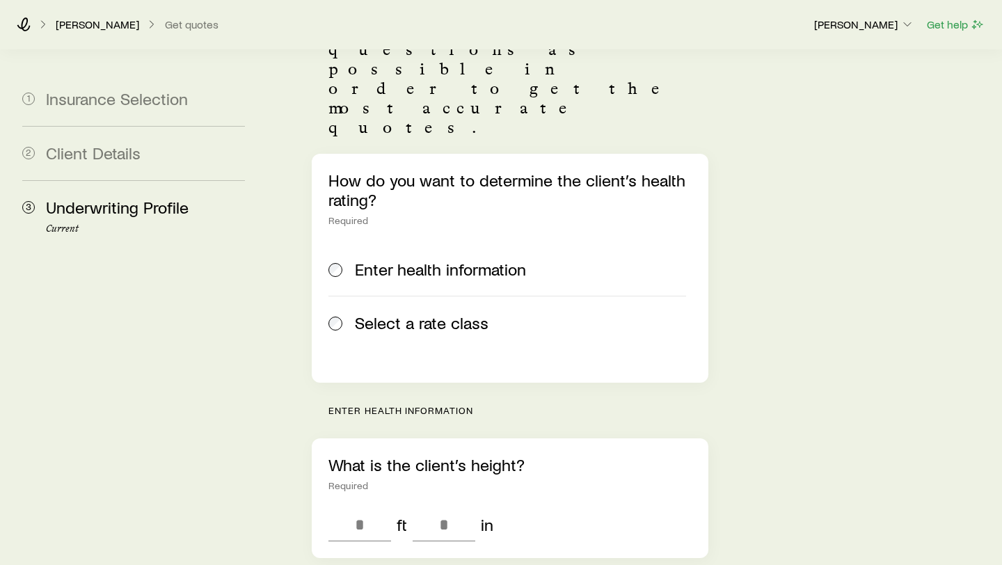
scroll to position [182, 0]
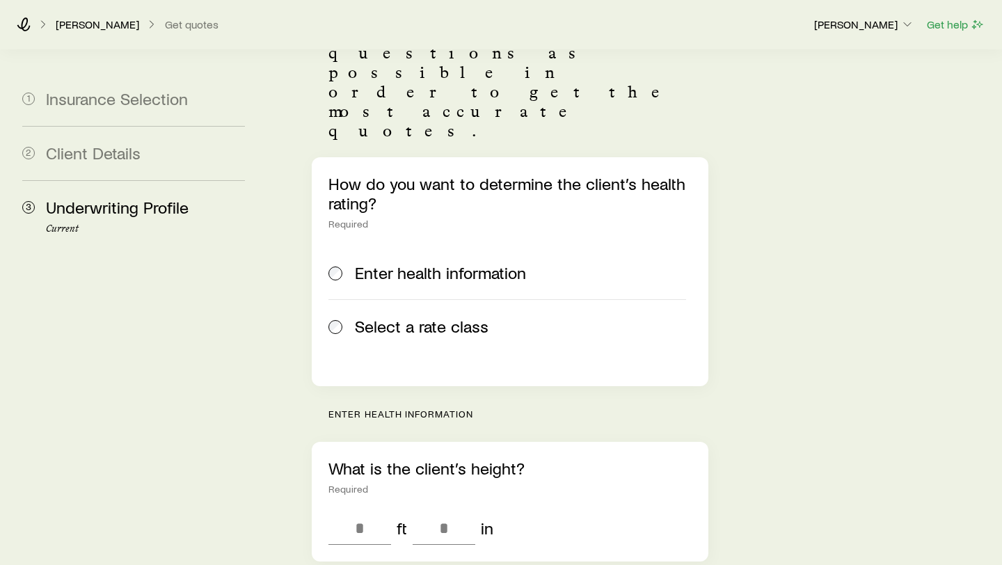
click at [433, 317] on span "Select a rate class" at bounding box center [422, 326] width 134 height 19
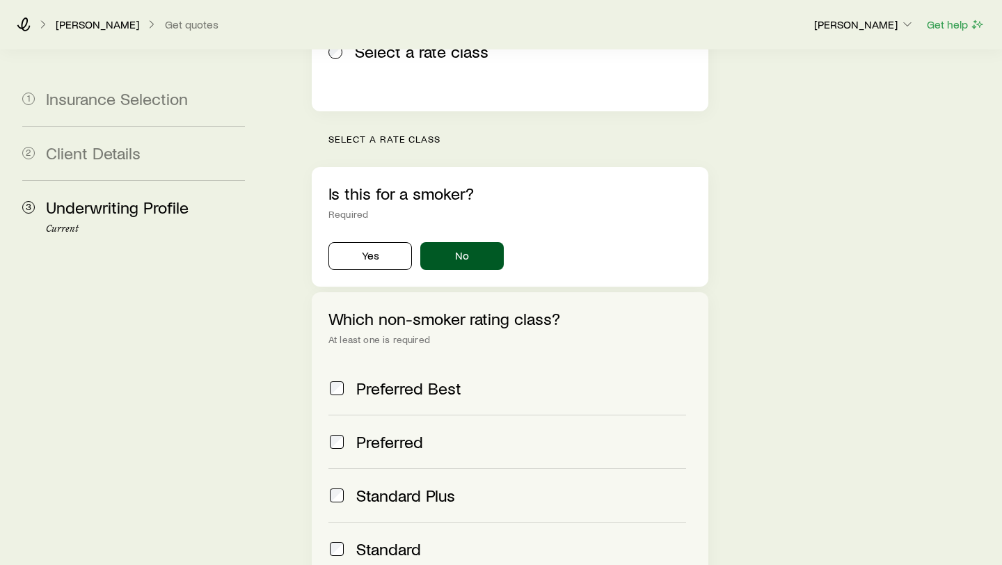
scroll to position [473, 0]
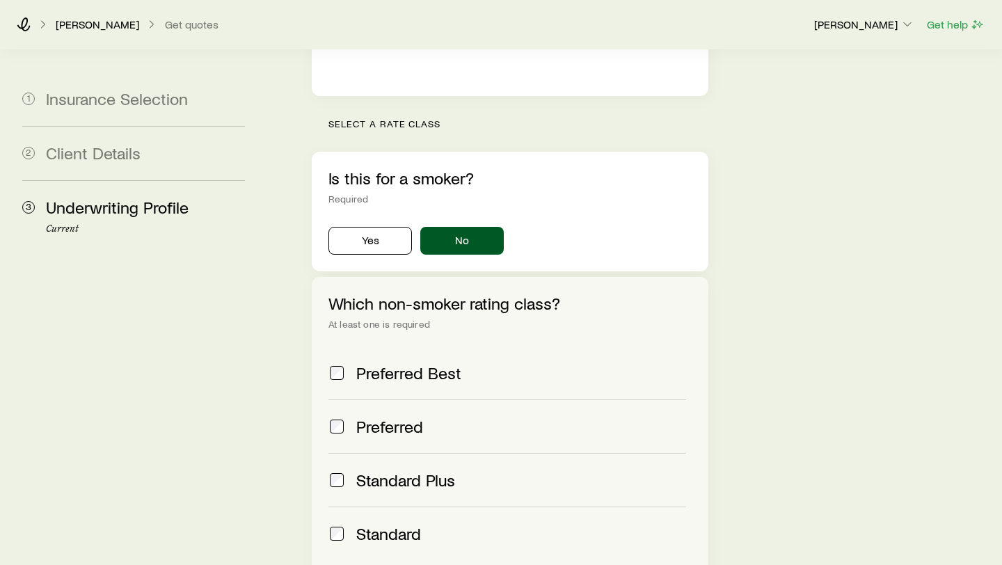
click at [444, 470] on span "Standard Plus" at bounding box center [405, 479] width 99 height 19
click at [395, 470] on span "Standard" at bounding box center [388, 533] width 65 height 19
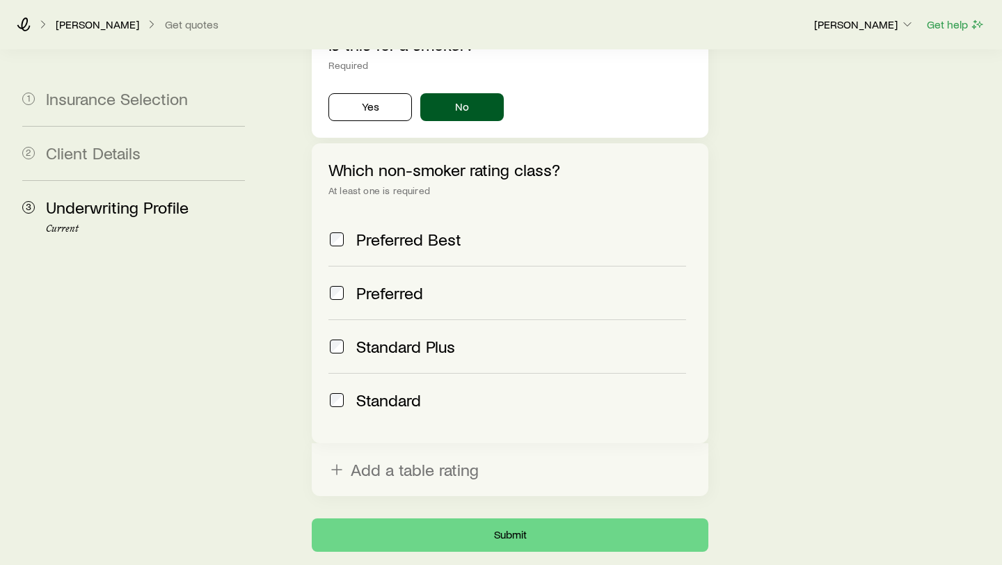
scroll to position [648, 0]
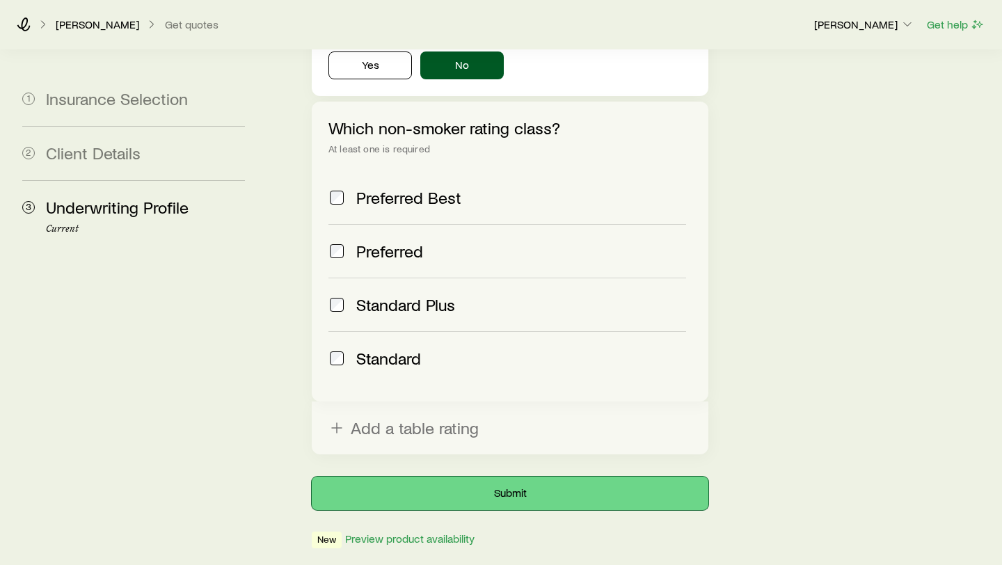
click at [514, 470] on button "Submit" at bounding box center [510, 493] width 397 height 33
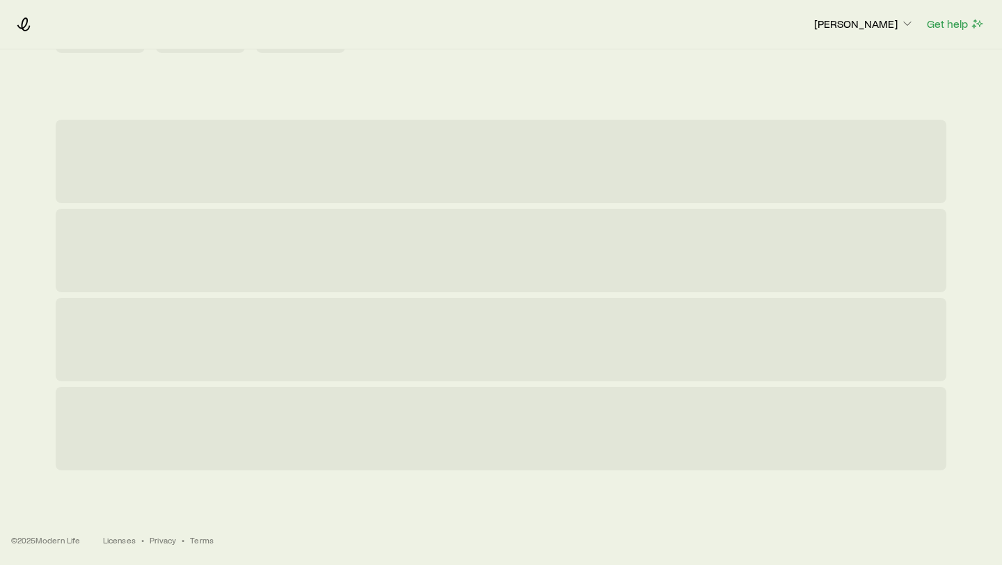
scroll to position [0, 0]
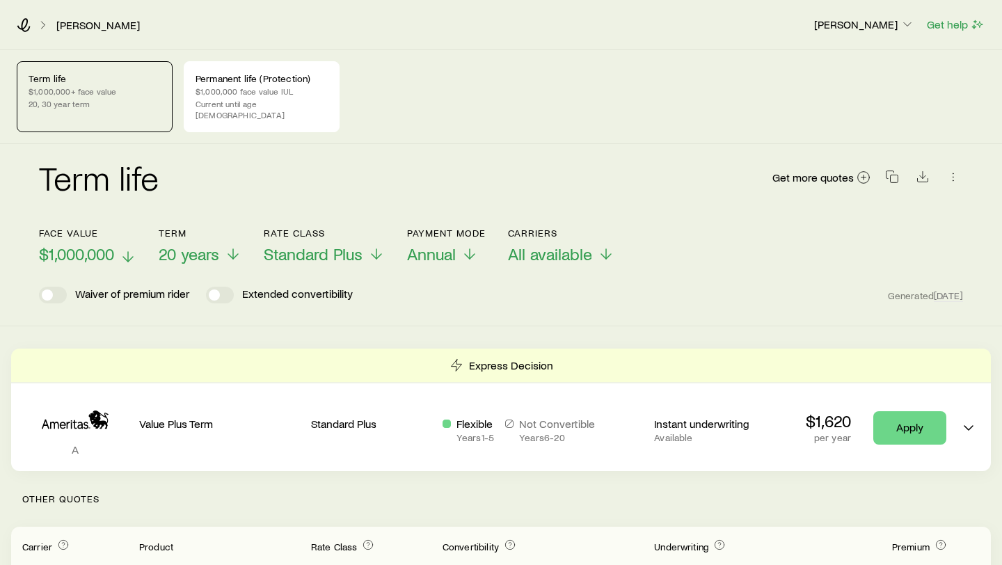
click at [105, 244] on span "$1,000,000" at bounding box center [76, 253] width 75 height 19
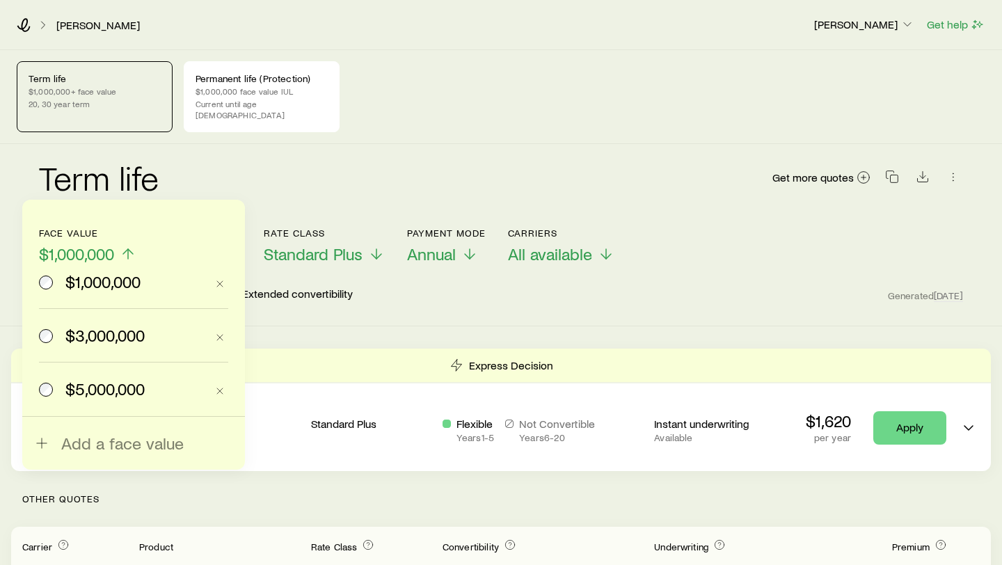
click at [107, 339] on span "$3,000,000" at bounding box center [104, 335] width 79 height 19
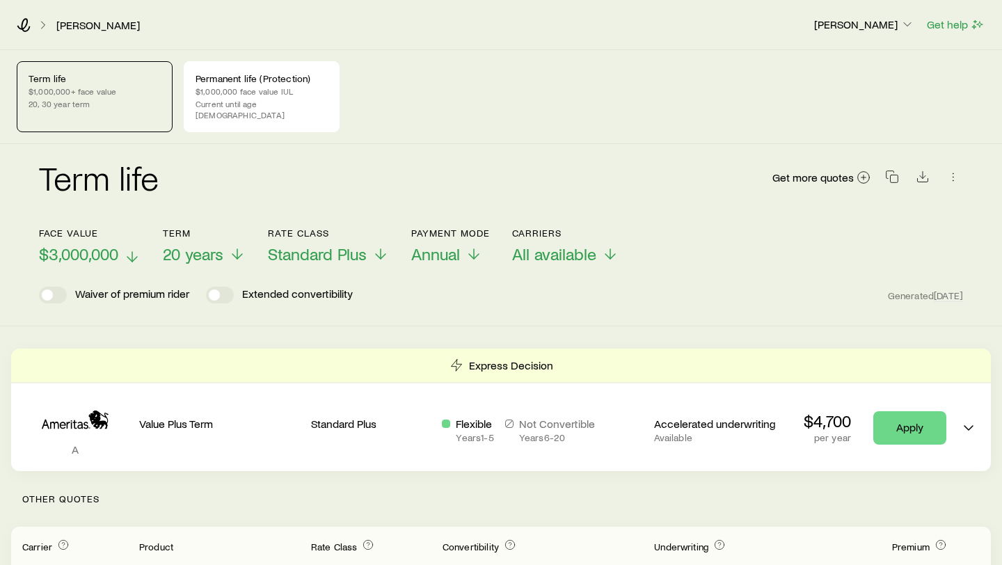
click at [110, 244] on span "$3,000,000" at bounding box center [78, 253] width 79 height 19
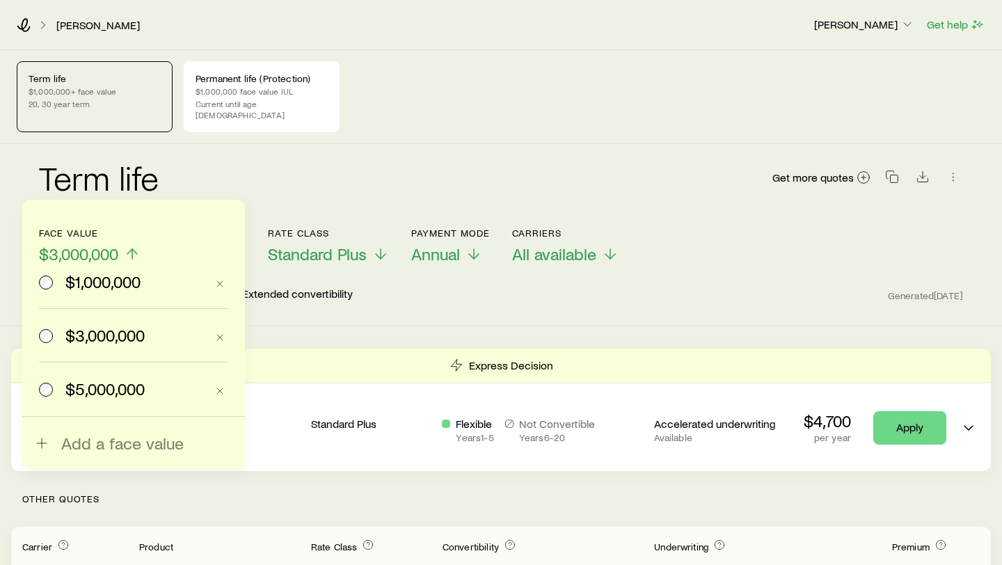
click at [126, 397] on span "$5,000,000" at bounding box center [104, 388] width 79 height 19
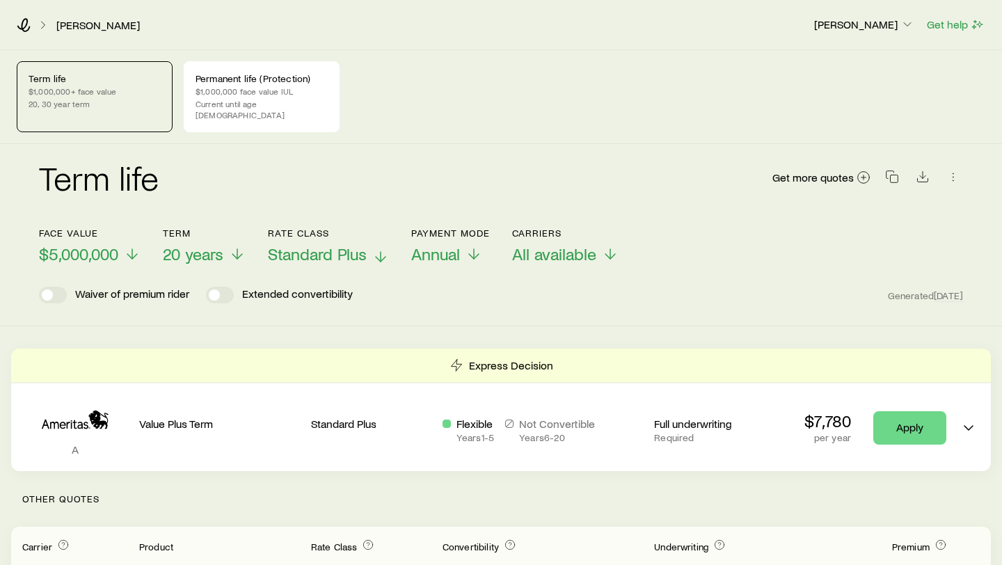
click at [347, 244] on span "Standard Plus" at bounding box center [317, 253] width 99 height 19
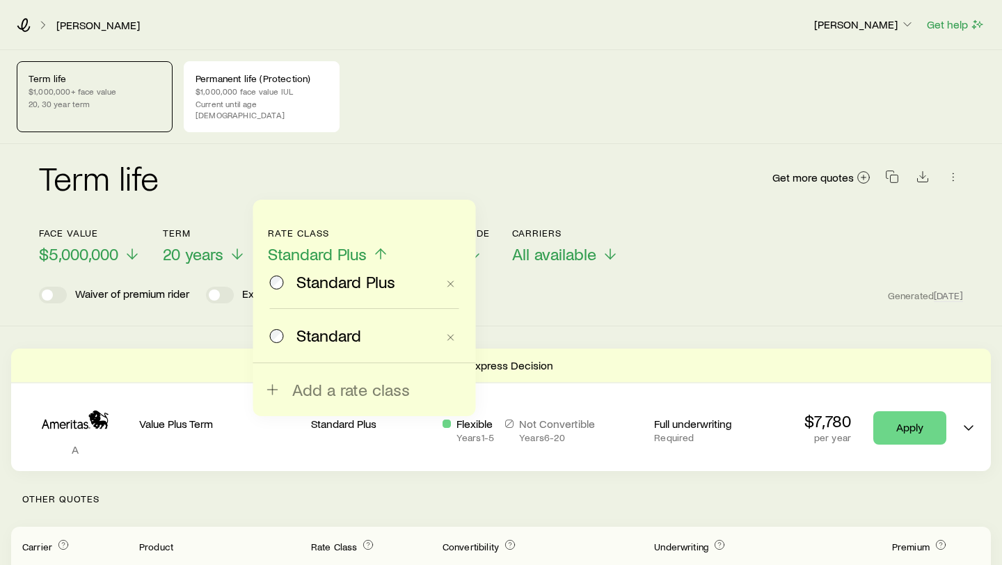
click at [347, 244] on span "Standard Plus" at bounding box center [317, 253] width 99 height 19
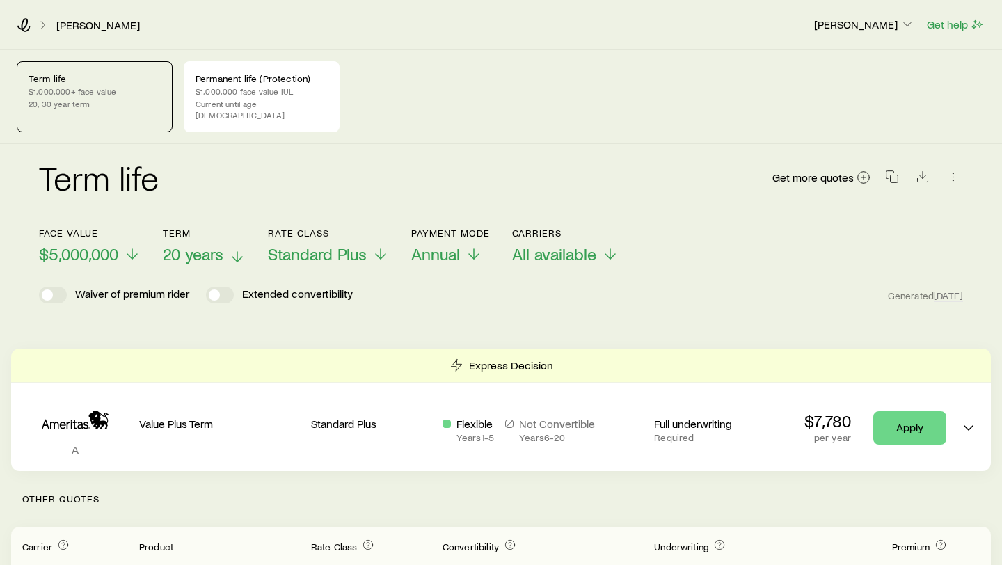
click at [220, 244] on span "20 years" at bounding box center [193, 253] width 61 height 19
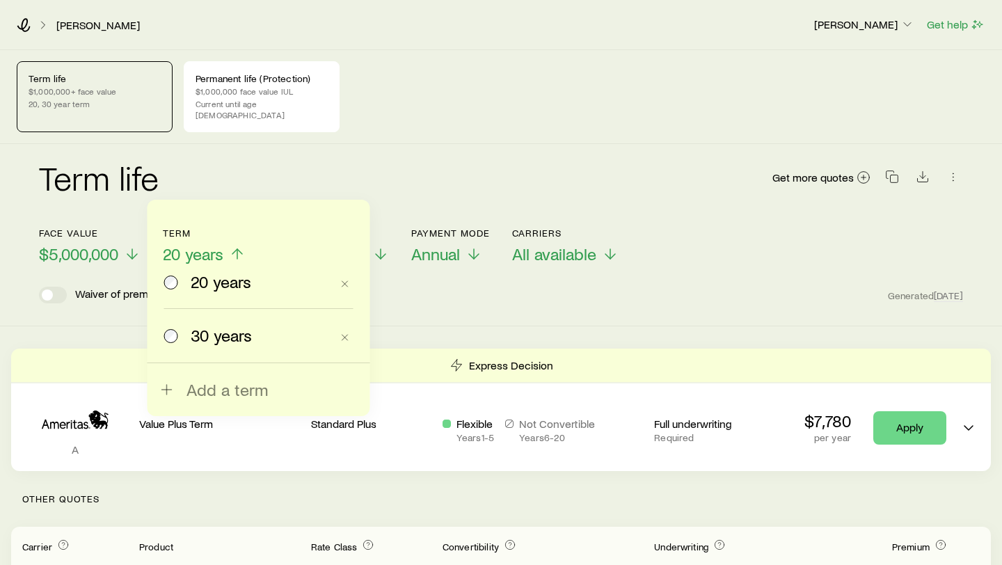
click at [220, 244] on span "20 years" at bounding box center [193, 253] width 61 height 19
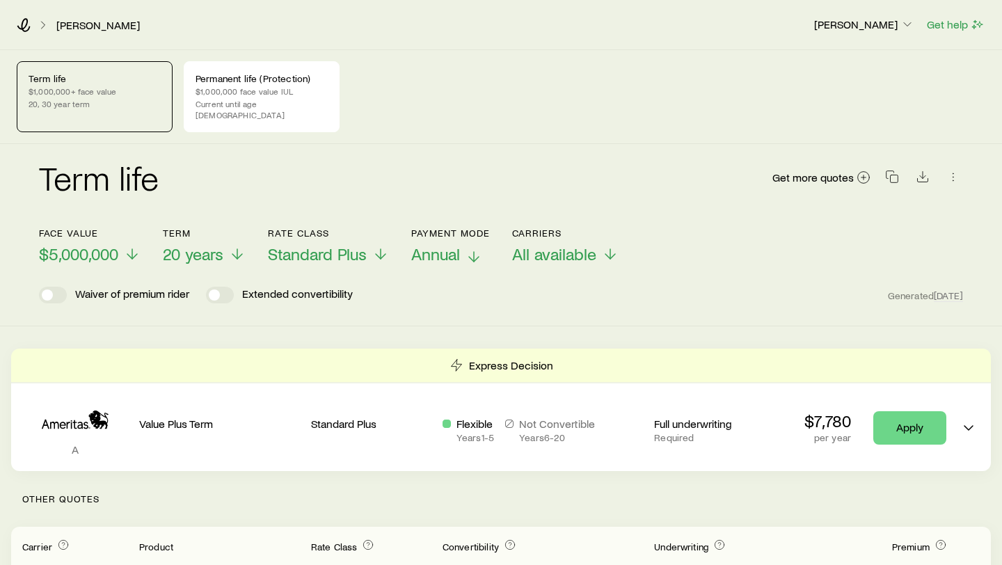
click at [463, 244] on p "Annual" at bounding box center [450, 253] width 79 height 19
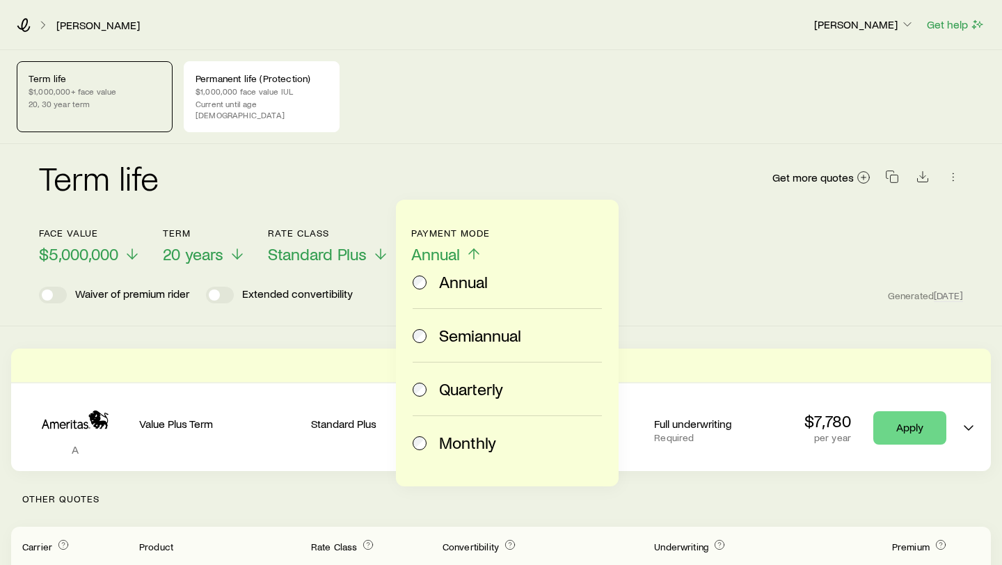
click at [463, 244] on p "Annual" at bounding box center [450, 253] width 79 height 19
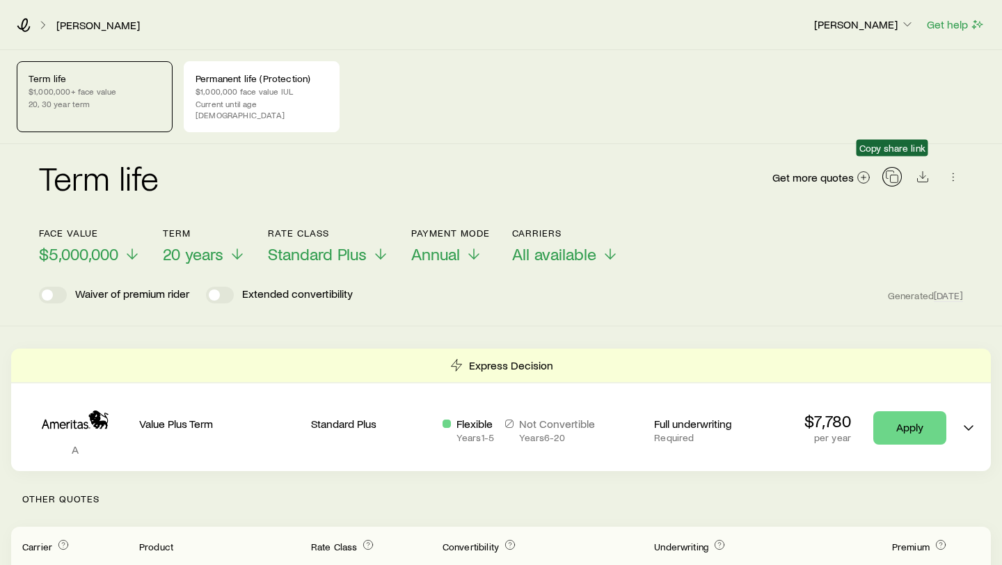
click at [891, 170] on icon "button" at bounding box center [892, 177] width 14 height 14
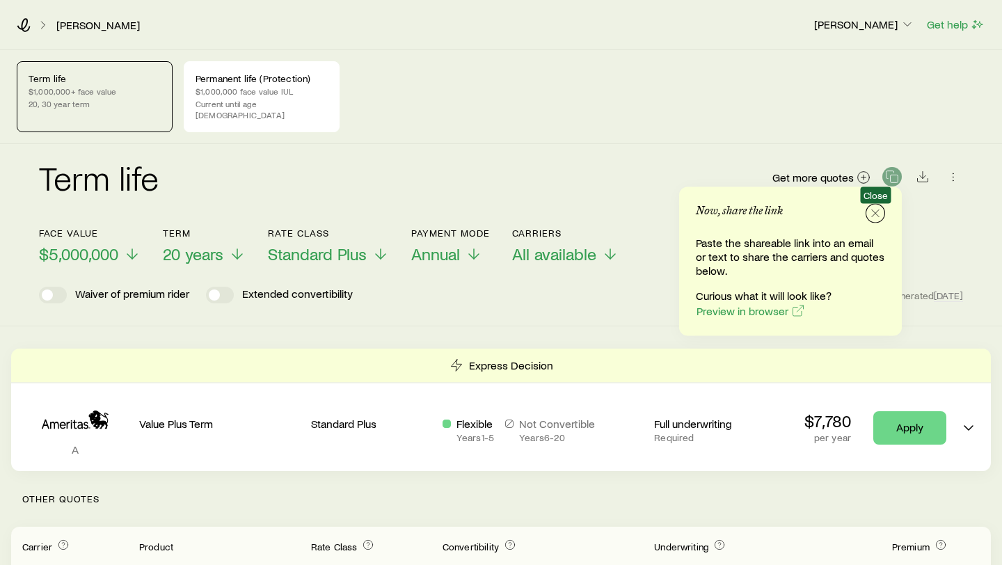
click at [878, 212] on icon "button" at bounding box center [876, 214] width 14 height 14
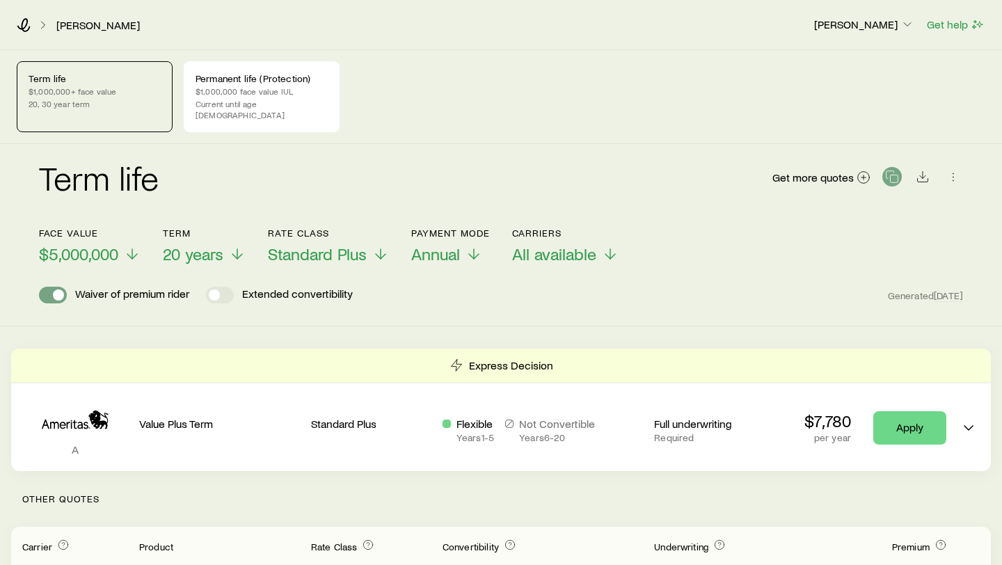
click at [51, 287] on span at bounding box center [53, 295] width 28 height 17
click at [220, 287] on span at bounding box center [220, 295] width 28 height 17
click at [222, 287] on span at bounding box center [220, 295] width 28 height 17
click at [51, 290] on span at bounding box center [47, 295] width 11 height 11
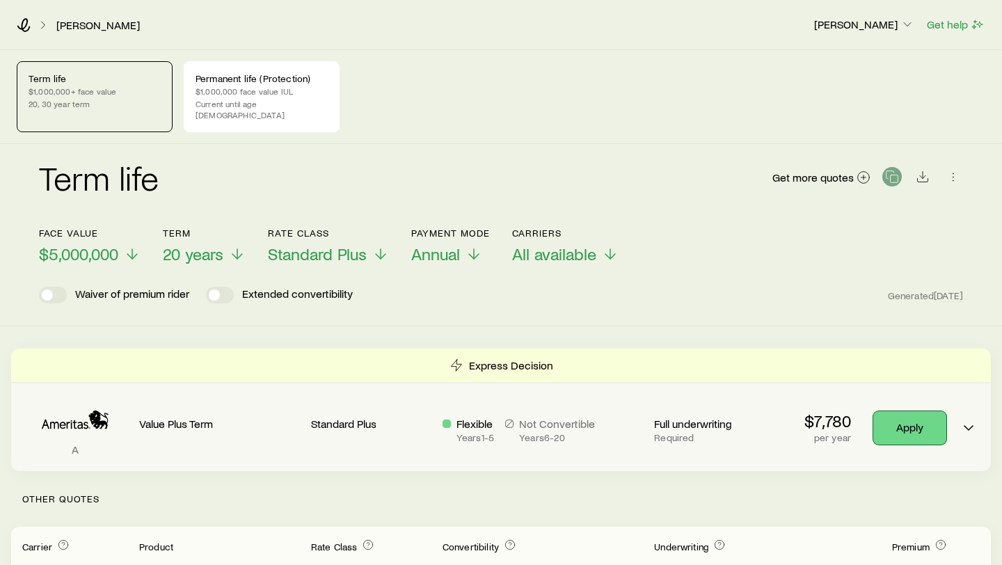
click at [916, 420] on link "Apply" at bounding box center [909, 427] width 73 height 33
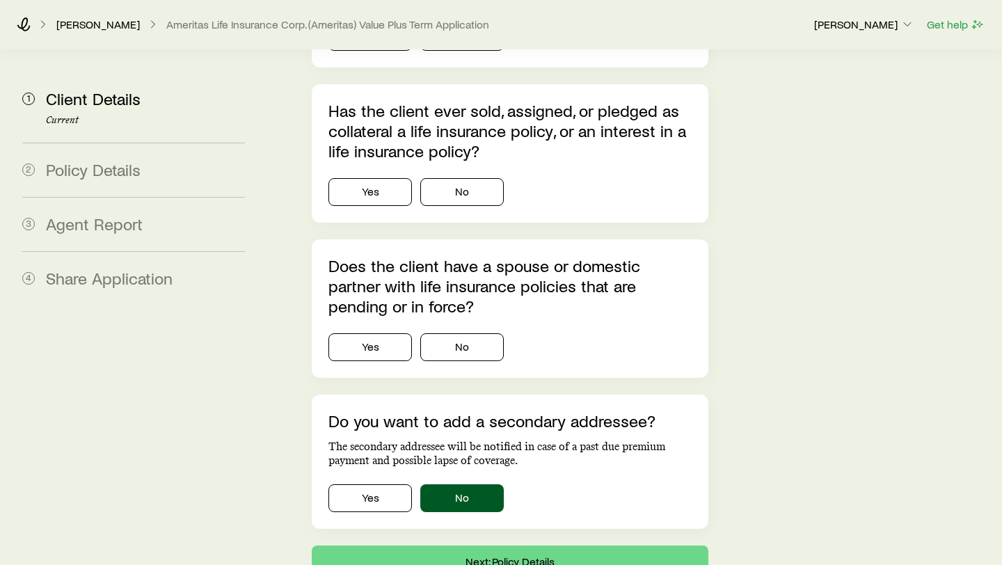
scroll to position [3884, 0]
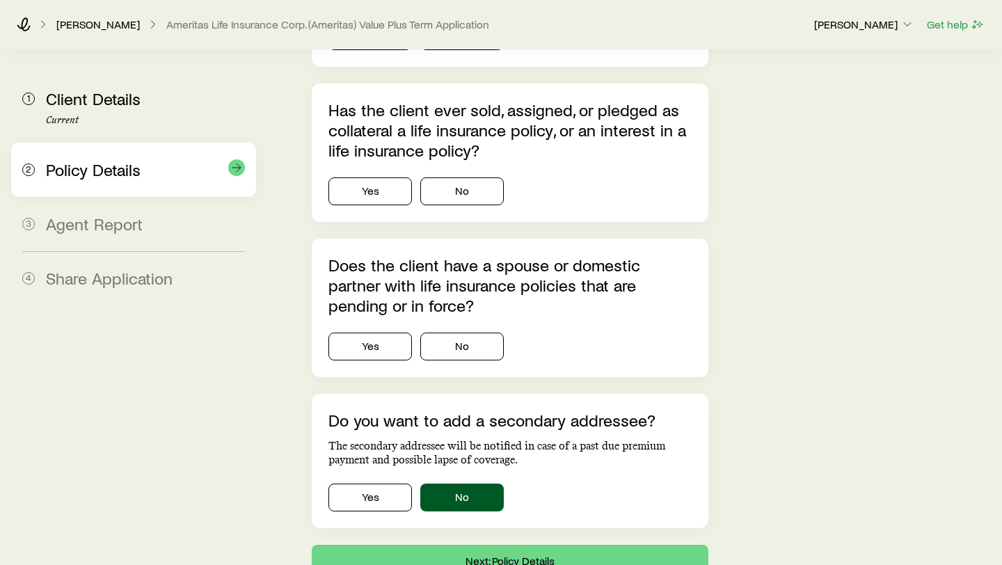
click at [79, 175] on span "Policy Details" at bounding box center [93, 169] width 95 height 20
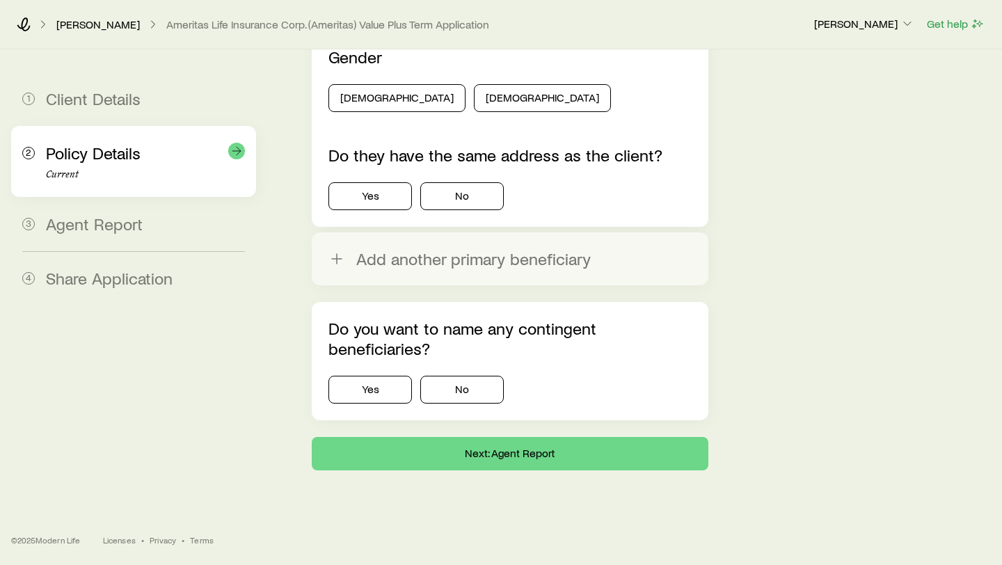
scroll to position [0, 0]
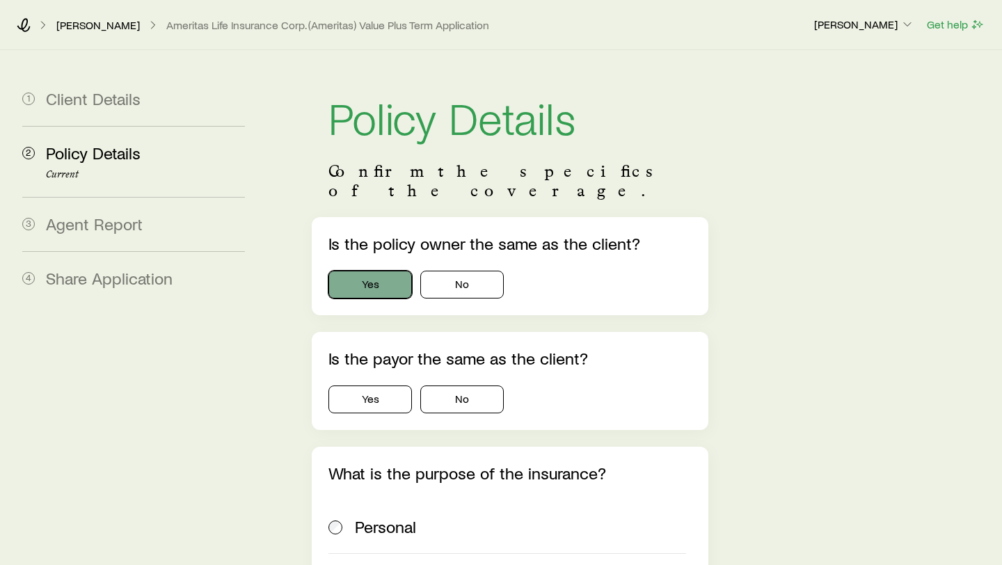
click at [377, 271] on button "Yes" at bounding box center [370, 285] width 84 height 28
click at [472, 271] on button "No" at bounding box center [462, 285] width 84 height 28
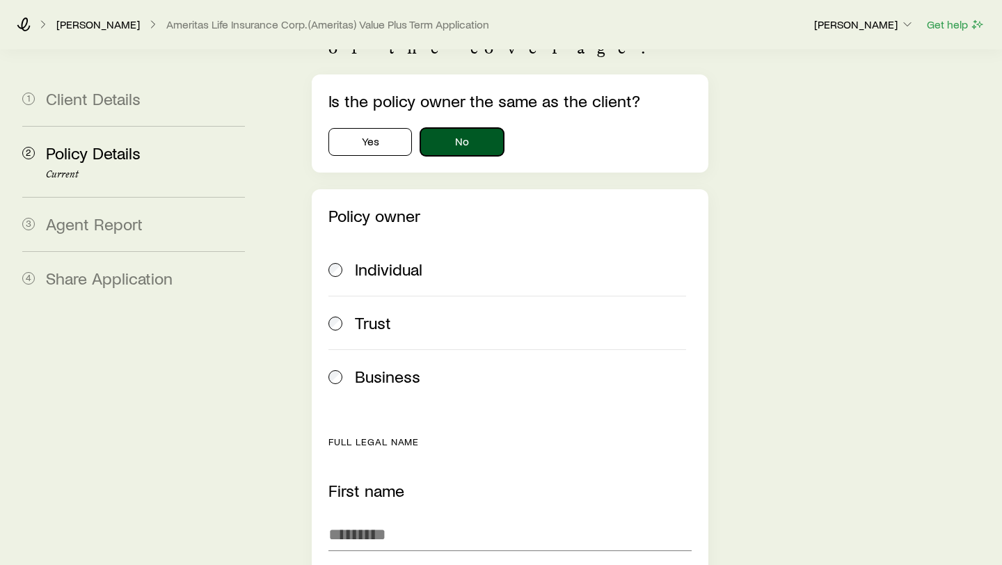
scroll to position [61, 0]
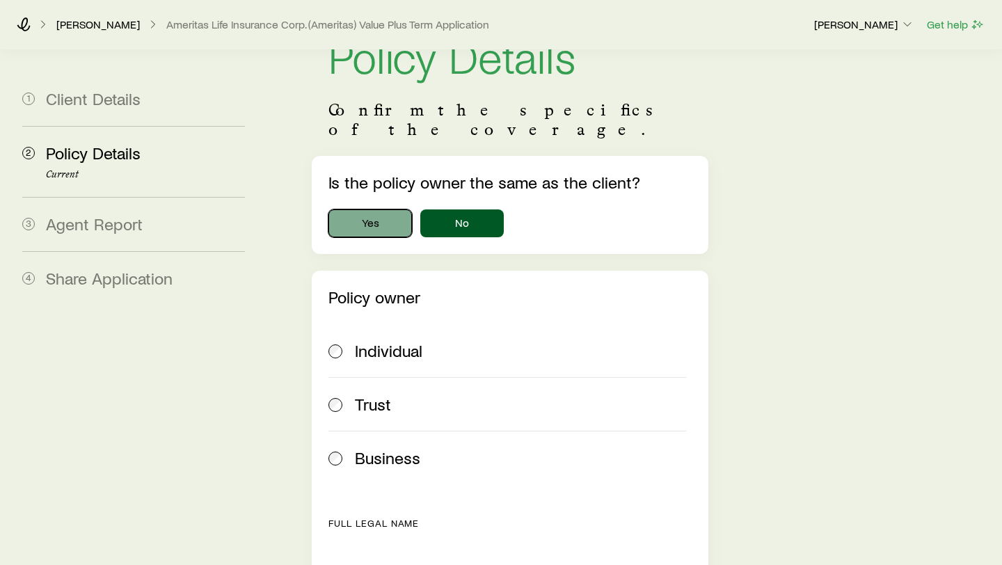
click at [378, 216] on button "Yes" at bounding box center [370, 223] width 84 height 28
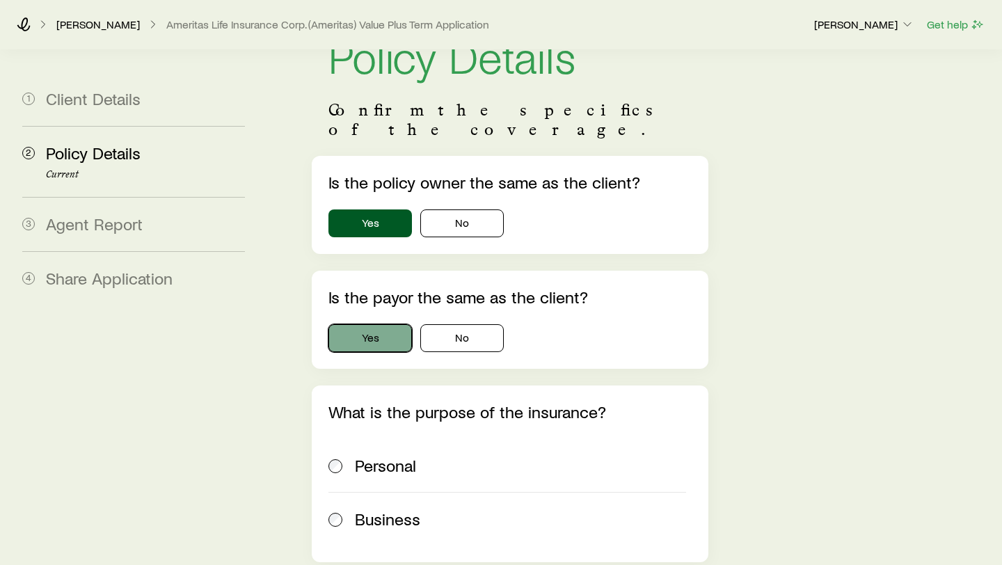
click at [383, 324] on button "Yes" at bounding box center [370, 338] width 84 height 28
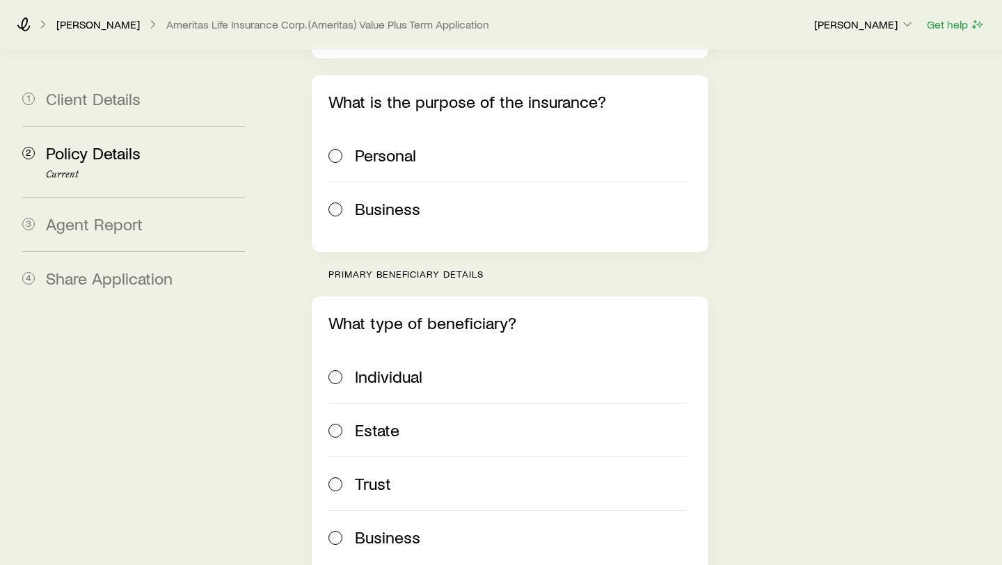
scroll to position [370, 0]
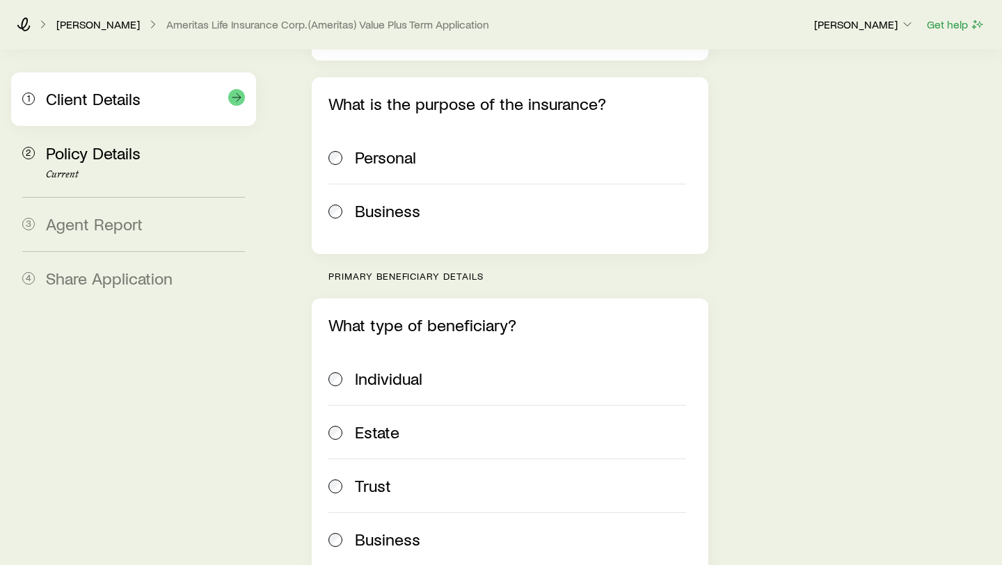
click at [99, 108] on span "Client Details" at bounding box center [93, 98] width 95 height 20
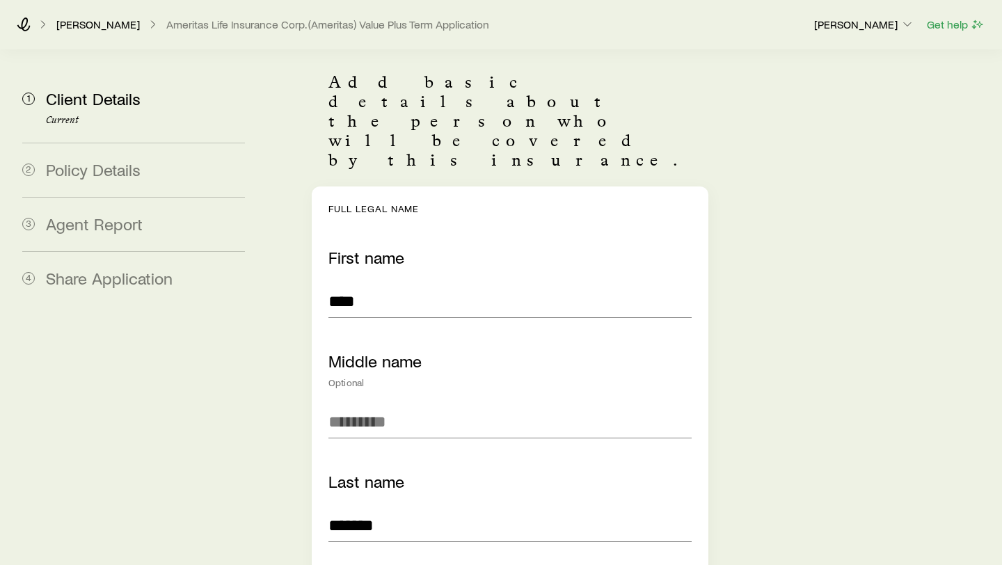
scroll to position [87, 0]
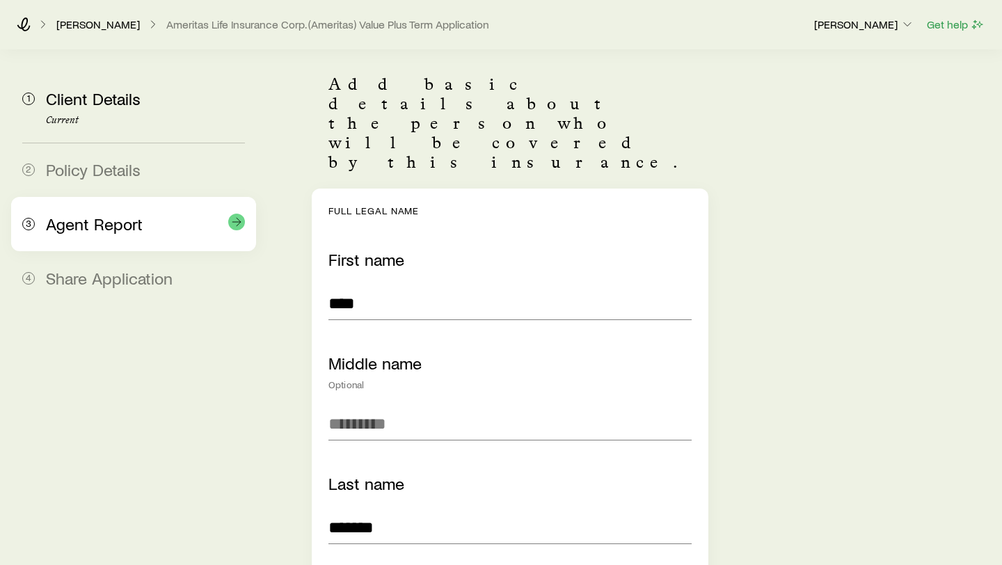
click at [128, 226] on span "Agent Report" at bounding box center [94, 224] width 97 height 20
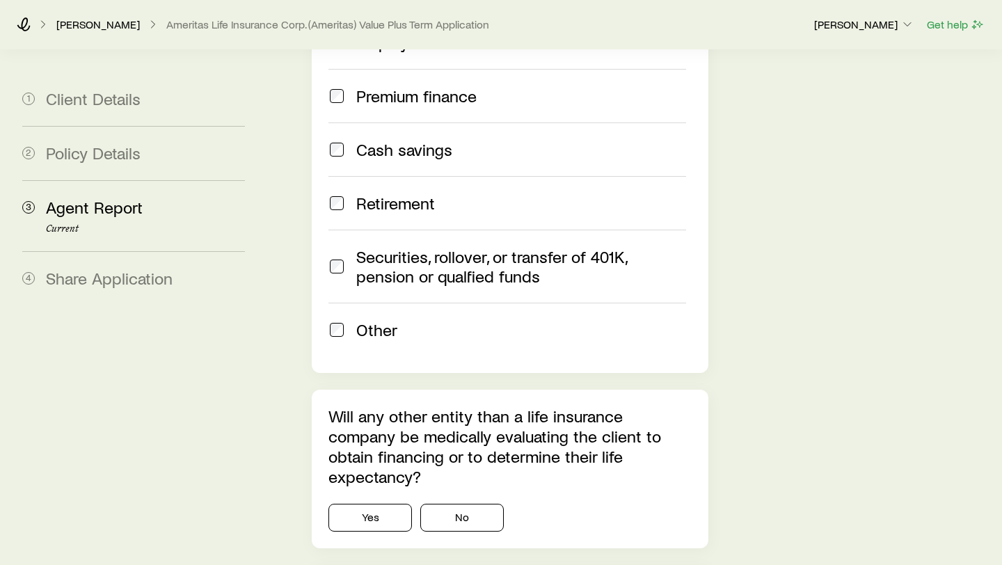
scroll to position [1786, 0]
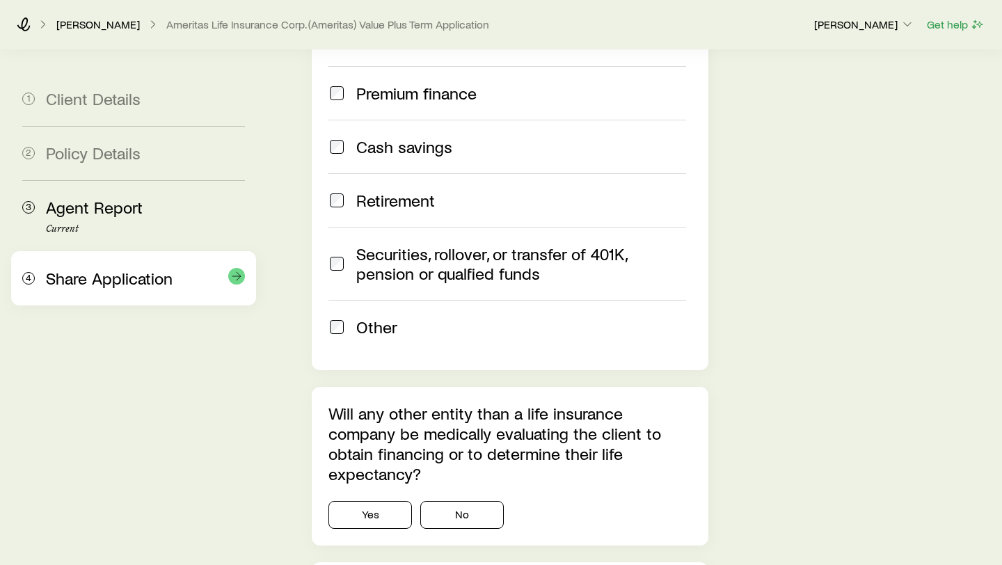
click at [125, 276] on span "Share Application" at bounding box center [109, 278] width 127 height 20
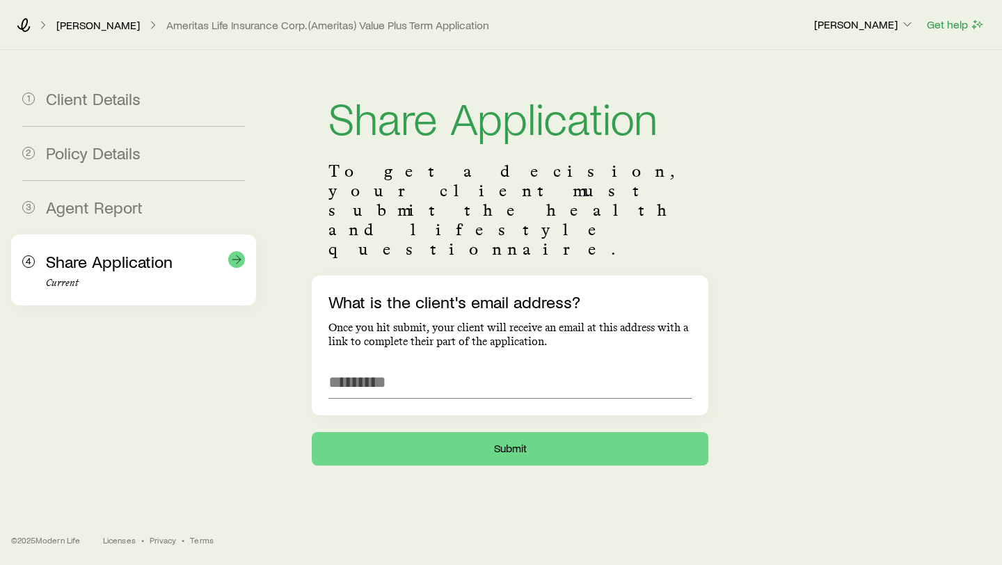
scroll to position [0, 0]
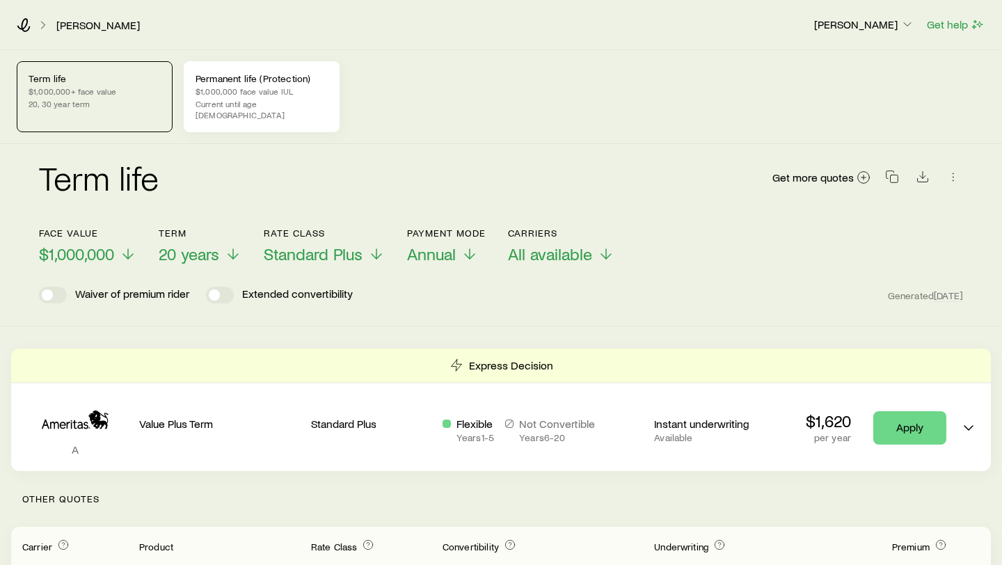
click at [266, 99] on p "Current until age [DEMOGRAPHIC_DATA]" at bounding box center [262, 109] width 132 height 22
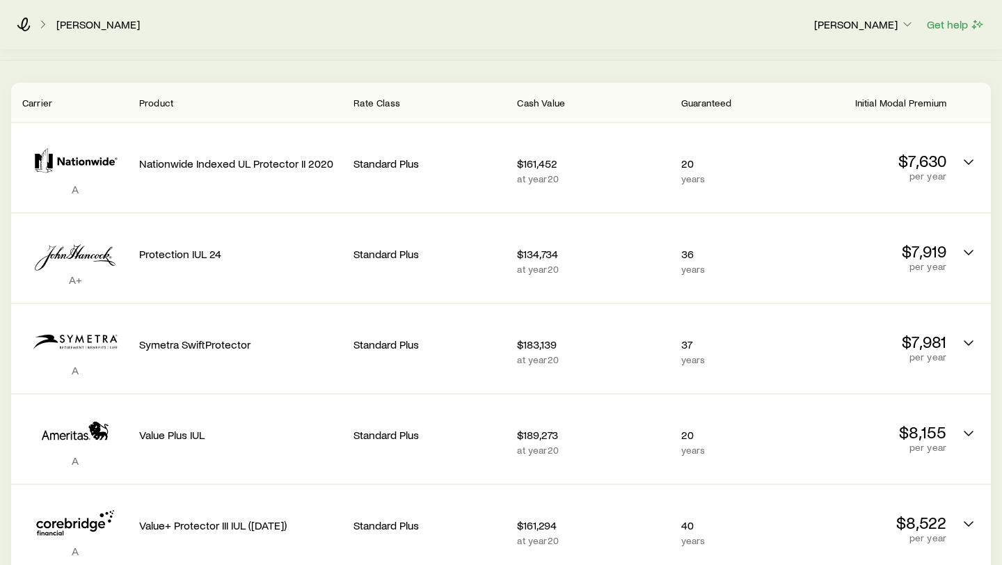
scroll to position [305, 0]
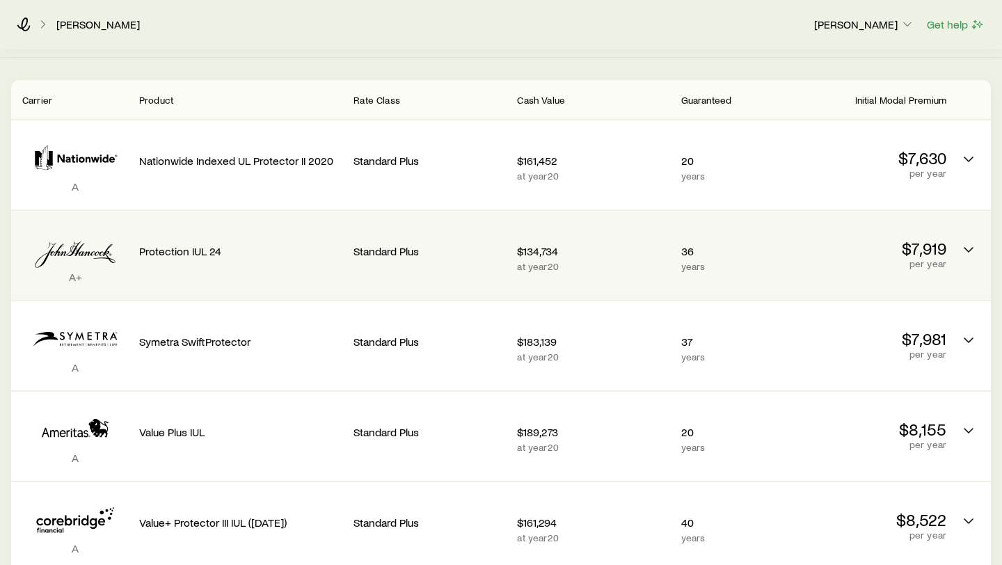
click at [597, 232] on div "$134,734 at year 20" at bounding box center [593, 255] width 152 height 67
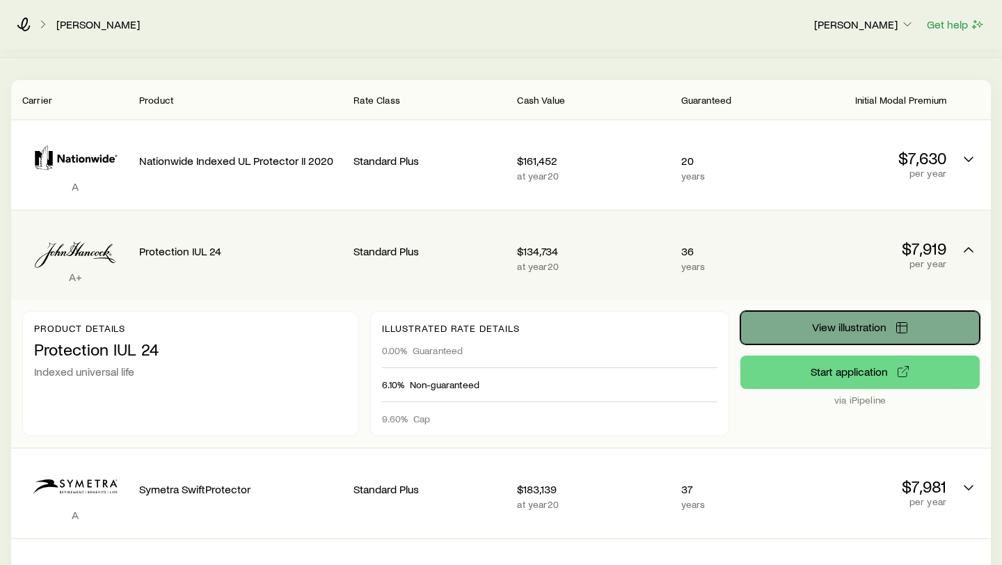
click at [828, 322] on span "View illustration" at bounding box center [849, 327] width 74 height 11
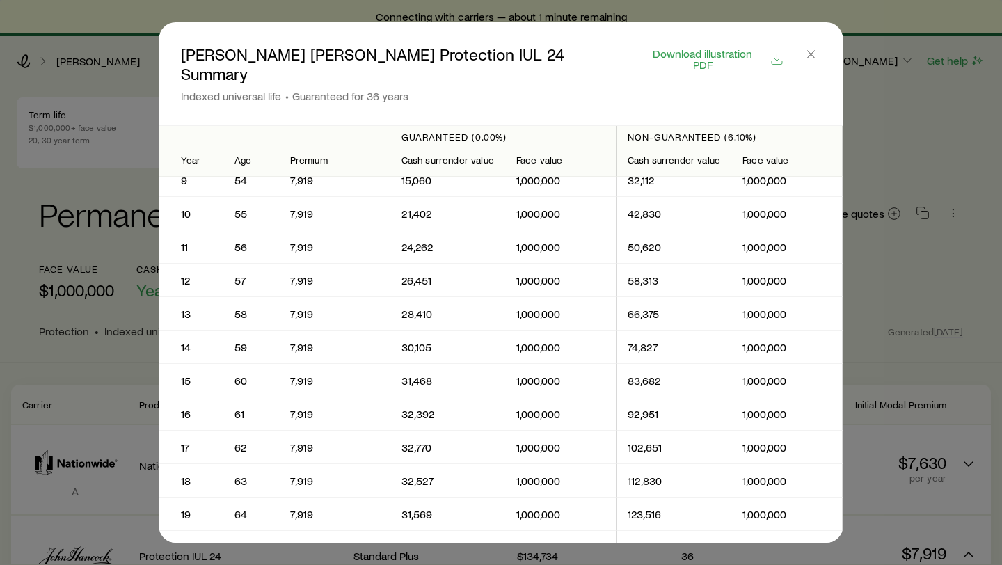
scroll to position [0, 0]
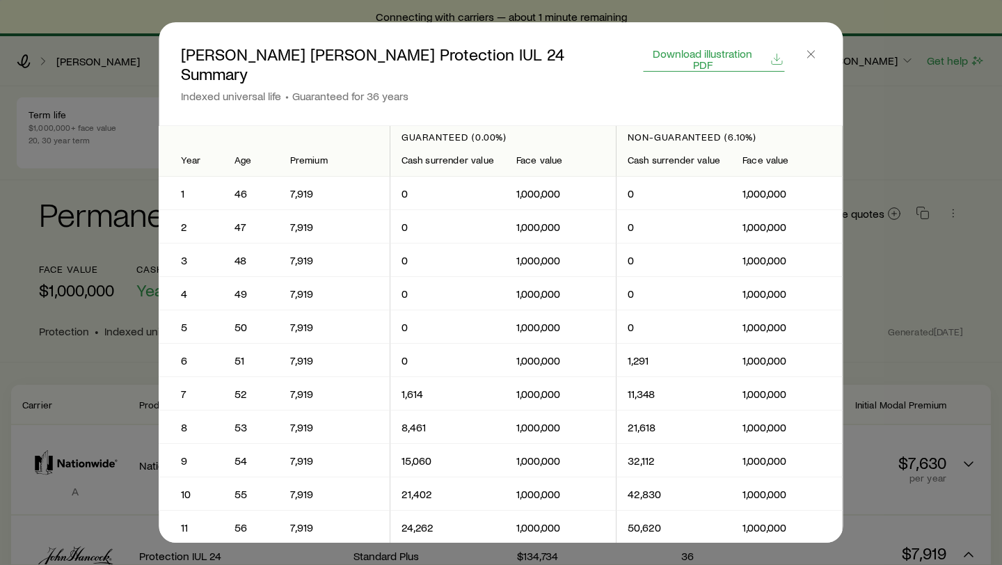
click at [712, 52] on span "Download illustration PDF" at bounding box center [703, 59] width 118 height 22
click at [802, 50] on span at bounding box center [811, 56] width 19 height 13
click at [806, 50] on icon "button" at bounding box center [812, 54] width 14 height 14
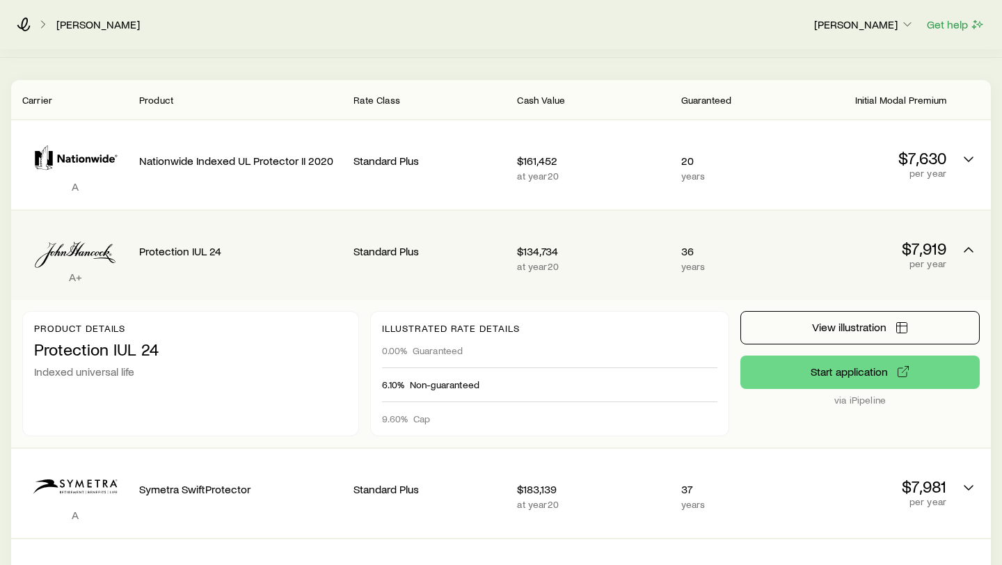
click at [818, 258] on p "per year" at bounding box center [870, 263] width 152 height 11
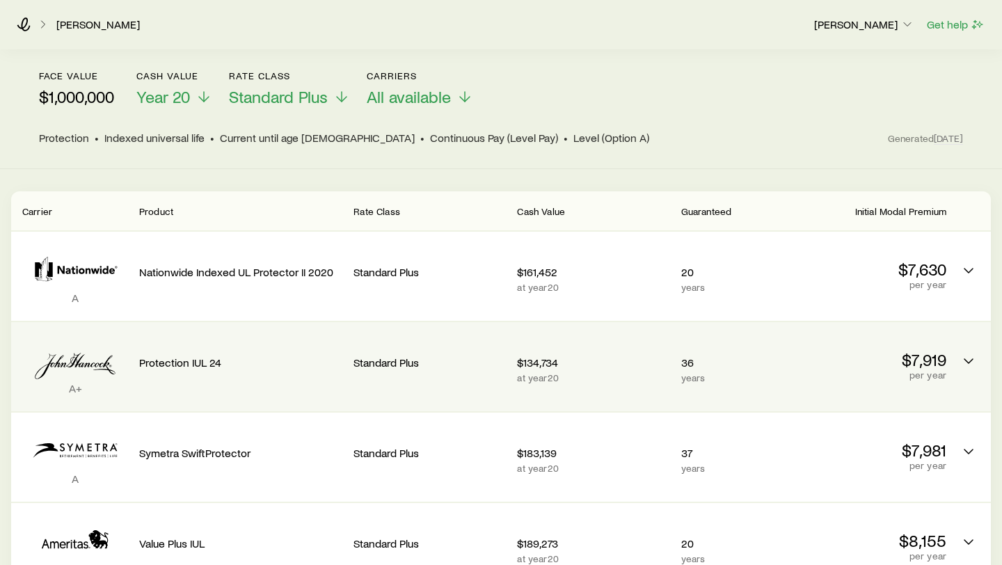
scroll to position [0, 0]
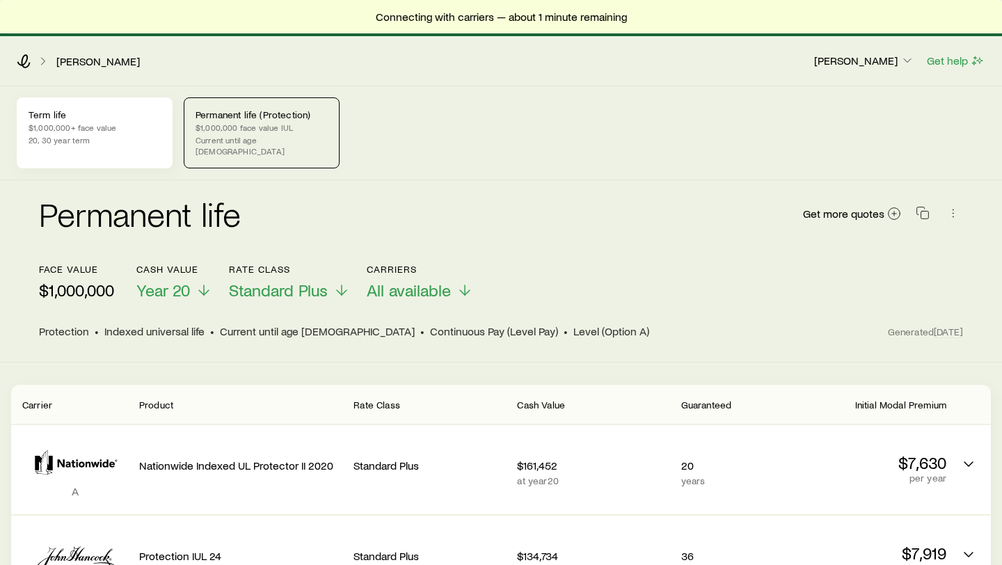
click at [82, 129] on p "$1,000,000+ face value" at bounding box center [95, 127] width 132 height 11
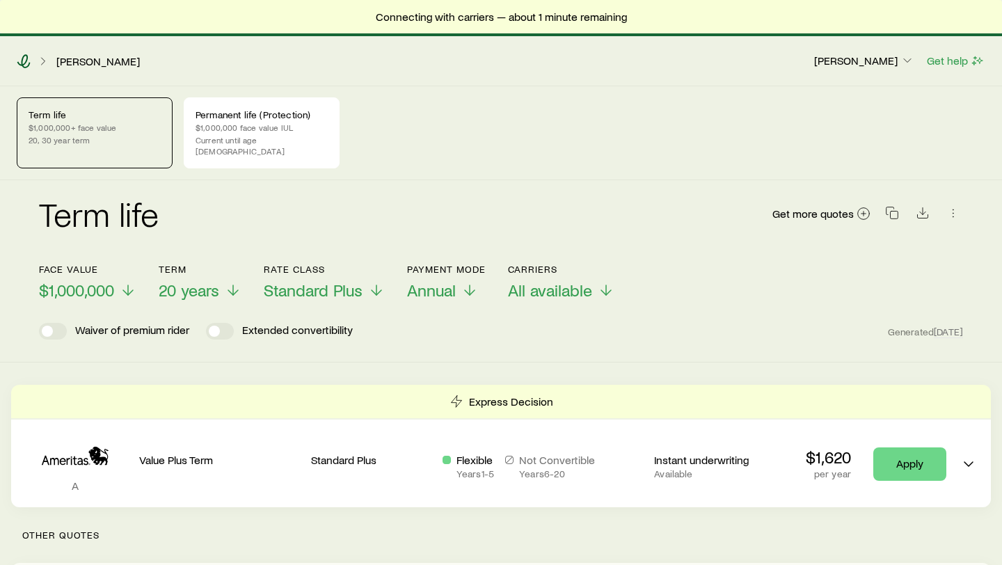
click at [24, 61] on icon at bounding box center [24, 61] width 14 height 14
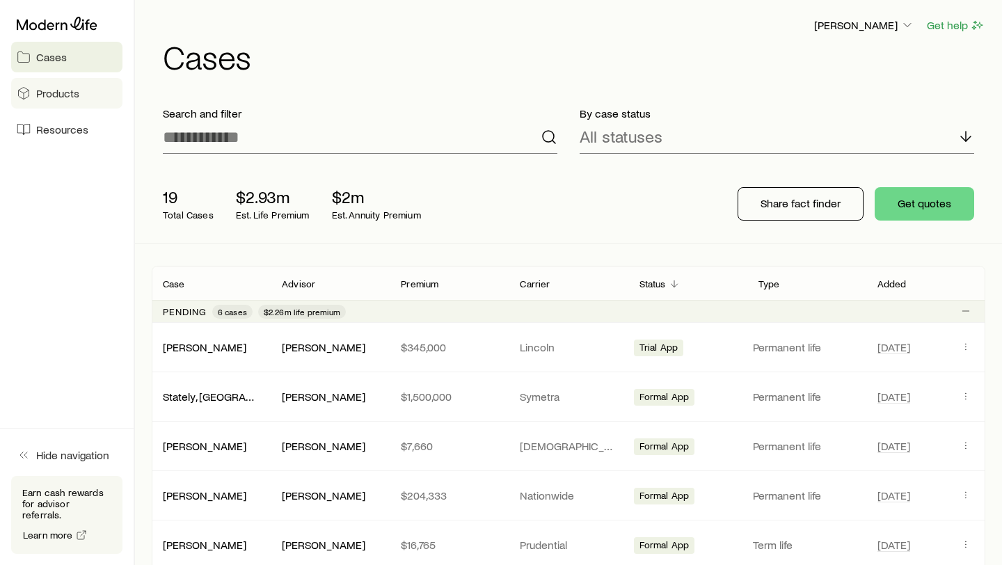
click at [59, 97] on span "Products" at bounding box center [57, 93] width 43 height 14
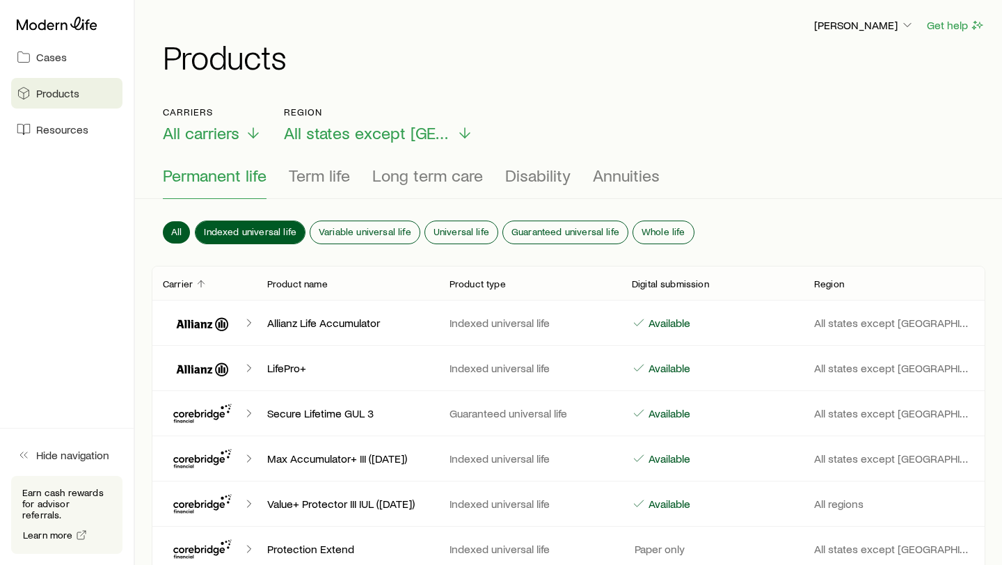
click at [225, 235] on span "Indexed universal life" at bounding box center [250, 231] width 93 height 11
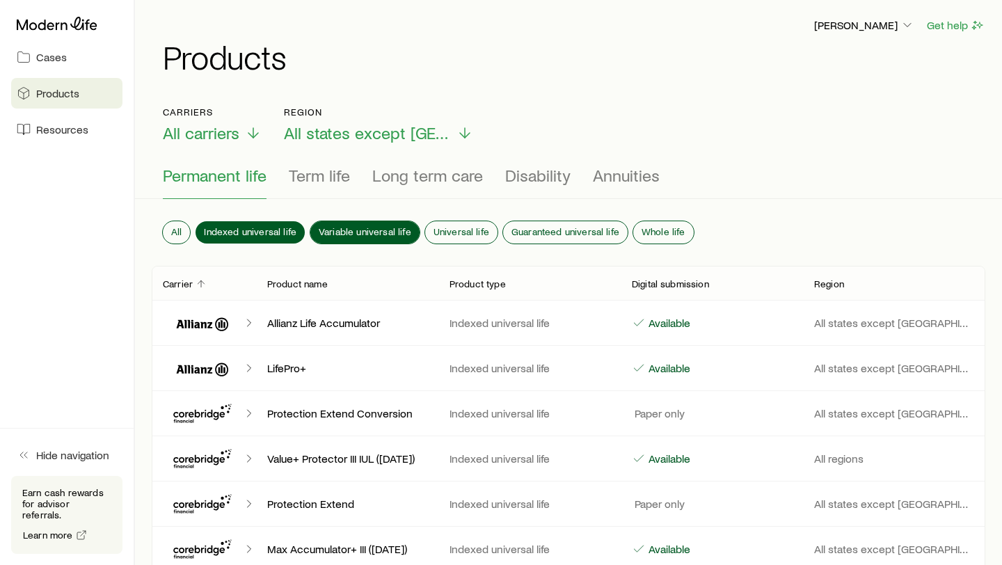
click at [356, 237] on span "Variable universal life" at bounding box center [365, 231] width 93 height 11
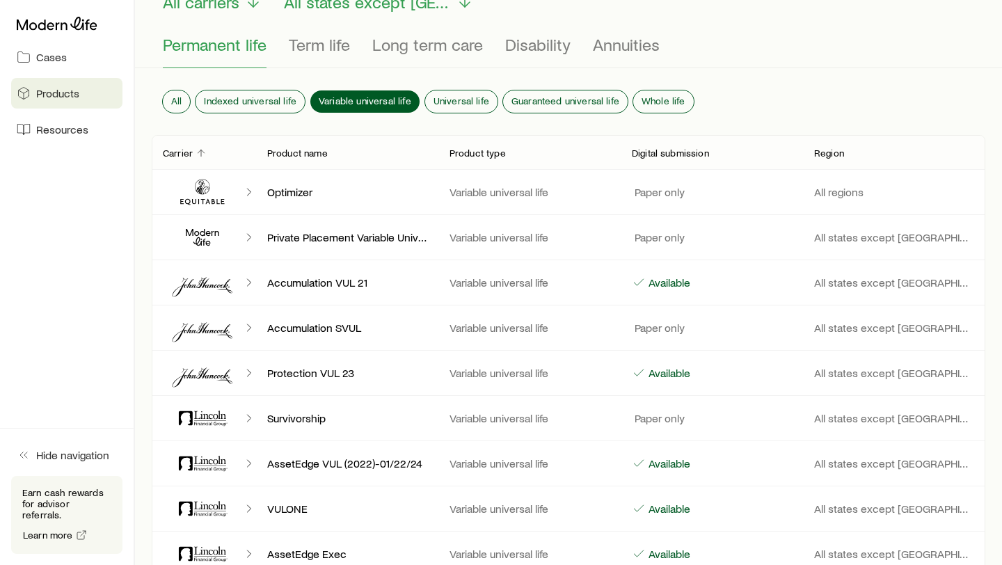
scroll to position [129, 0]
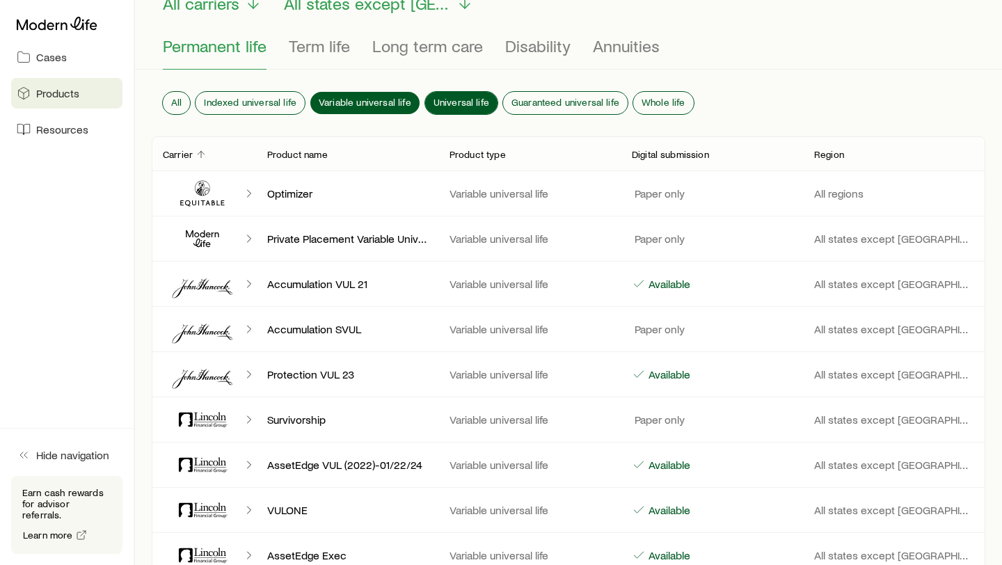
click at [461, 107] on span "Universal life" at bounding box center [462, 102] width 56 height 11
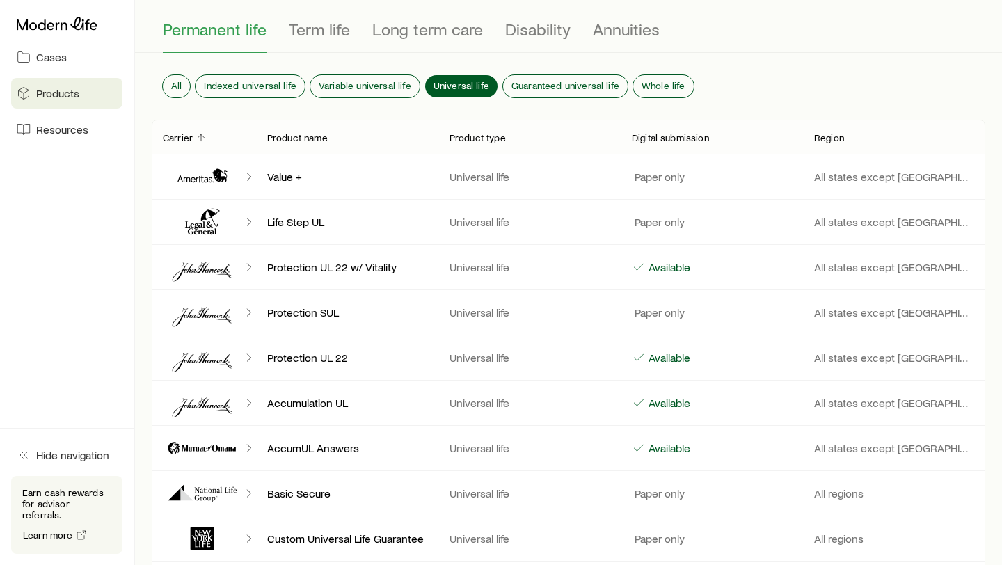
scroll to position [151, 0]
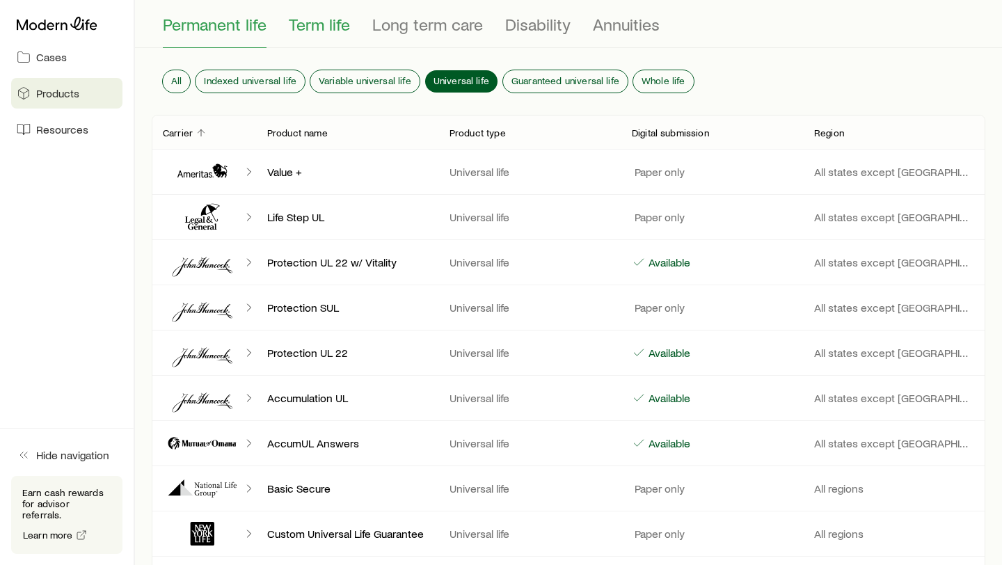
click at [312, 28] on span "Term life" at bounding box center [319, 24] width 61 height 19
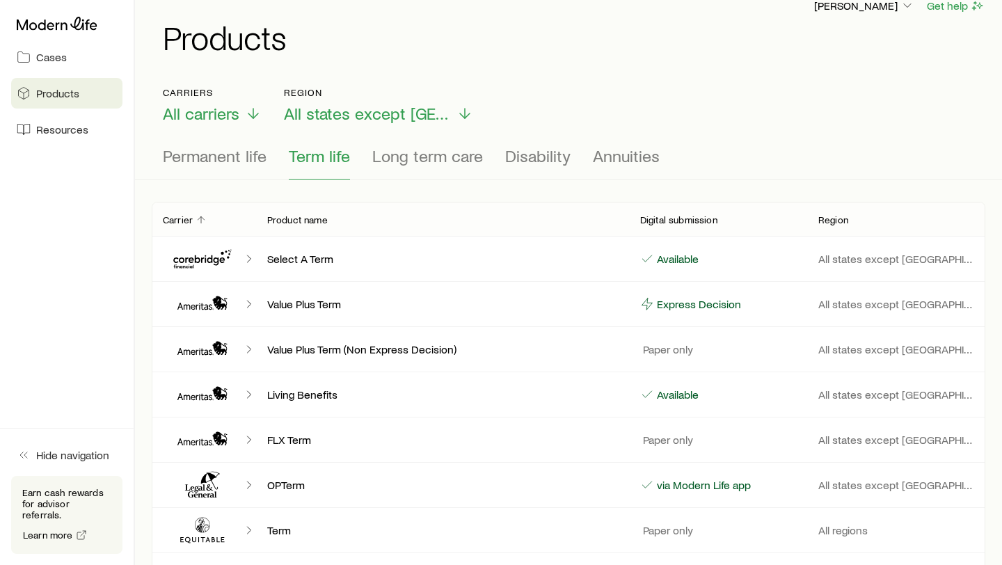
scroll to position [0, 0]
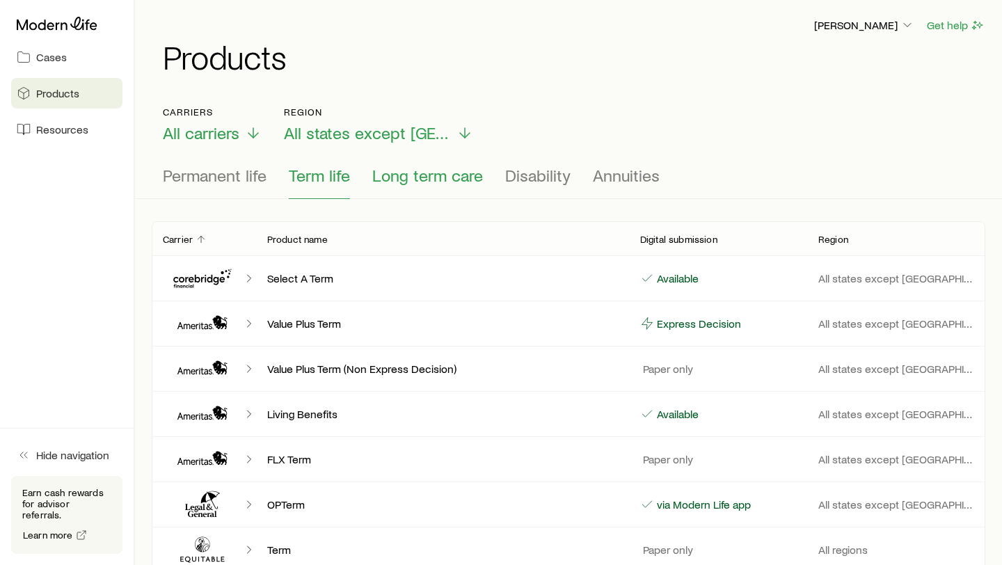
click at [443, 175] on span "Long term care" at bounding box center [427, 175] width 111 height 19
